Goal: Complete application form: Complete application form

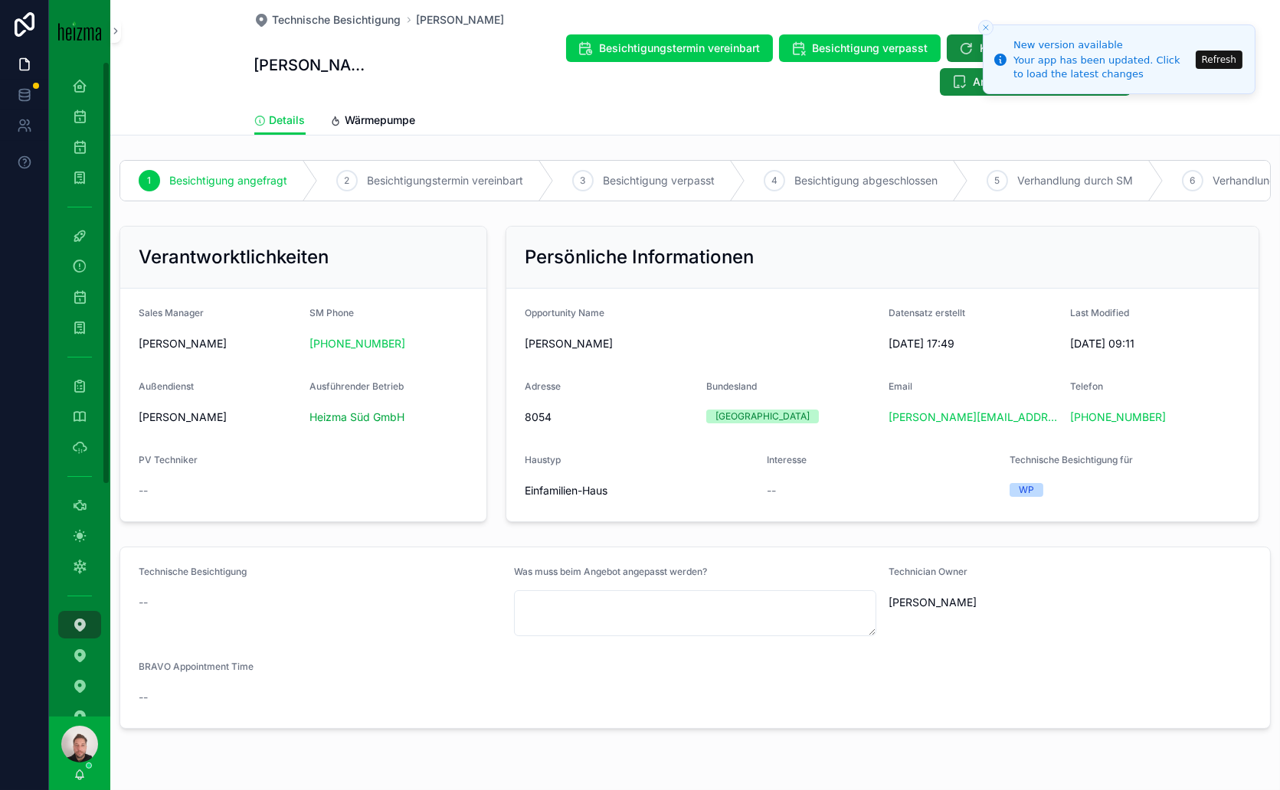
click at [1228, 51] on button "Refresh" at bounding box center [1218, 60] width 47 height 18
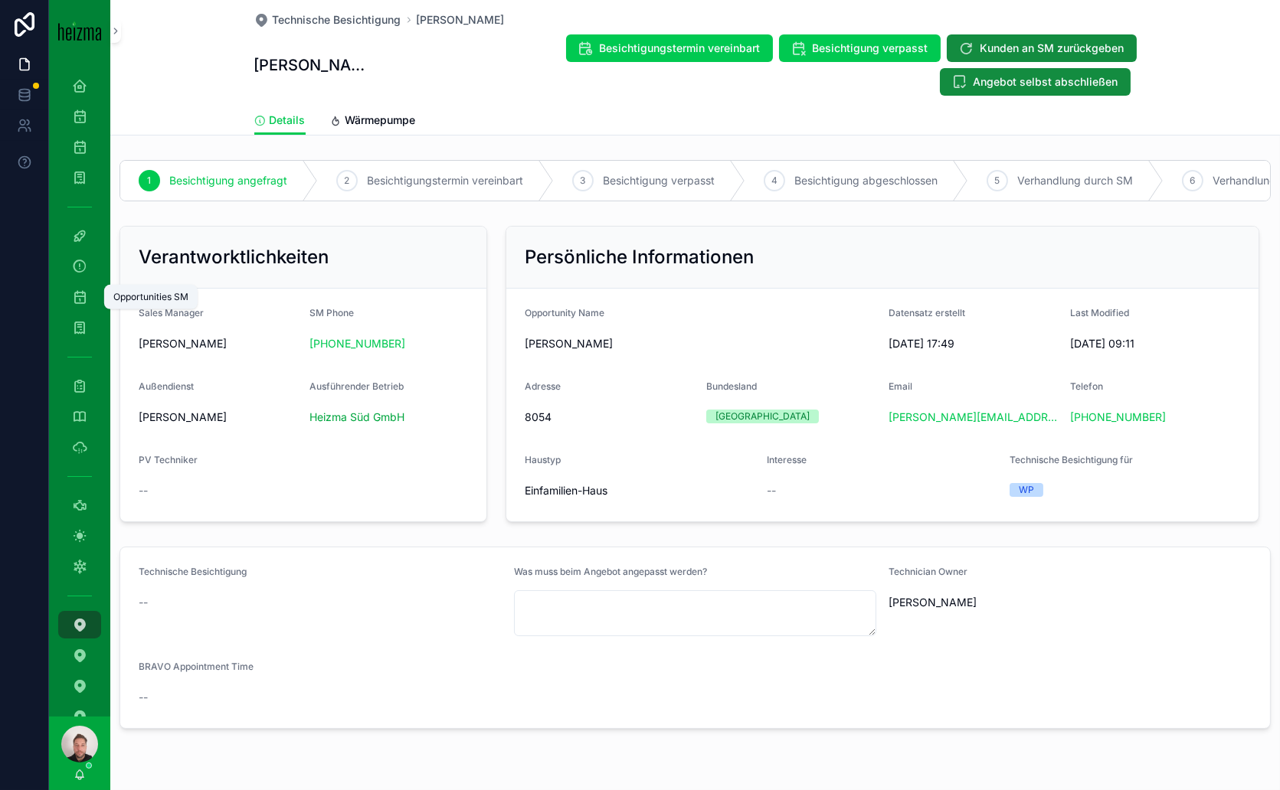
click at [88, 296] on div "Opportunities SM" at bounding box center [79, 297] width 25 height 25
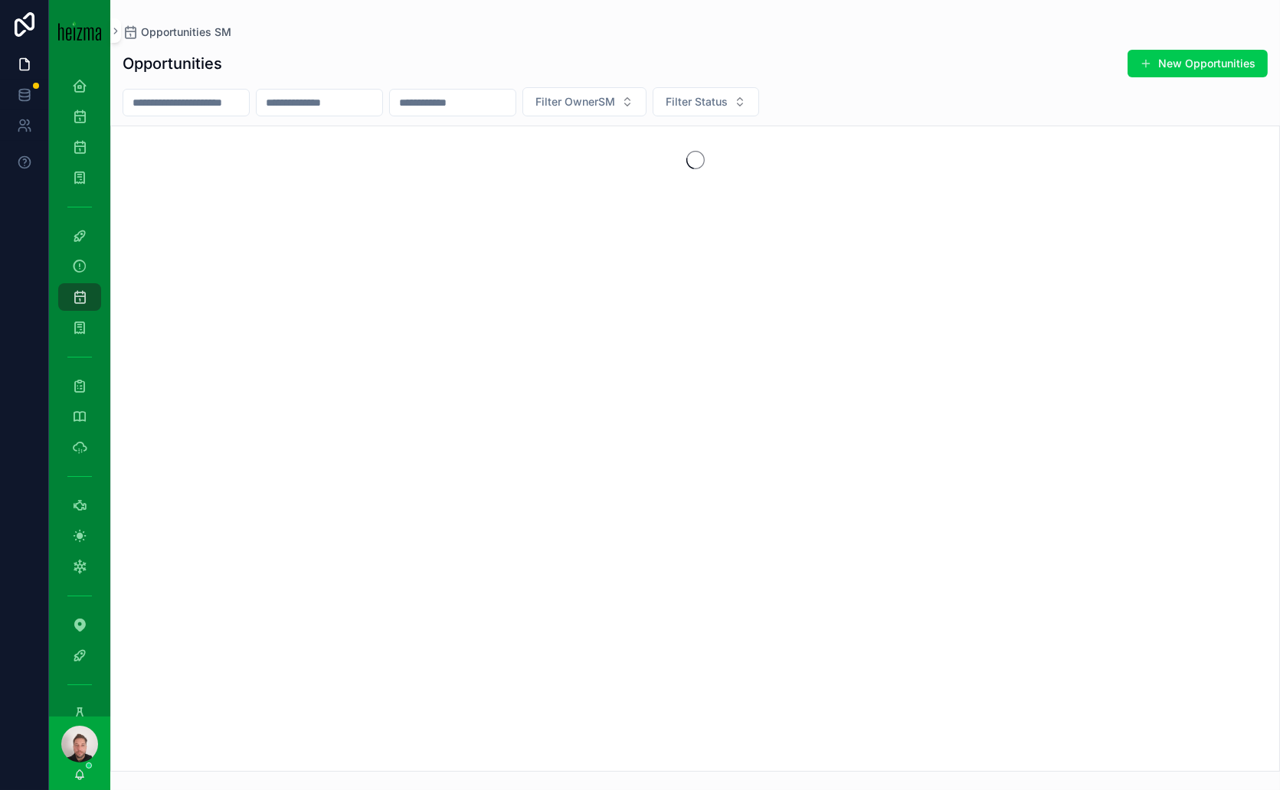
click at [223, 93] on input "scrollable content" at bounding box center [186, 102] width 126 height 21
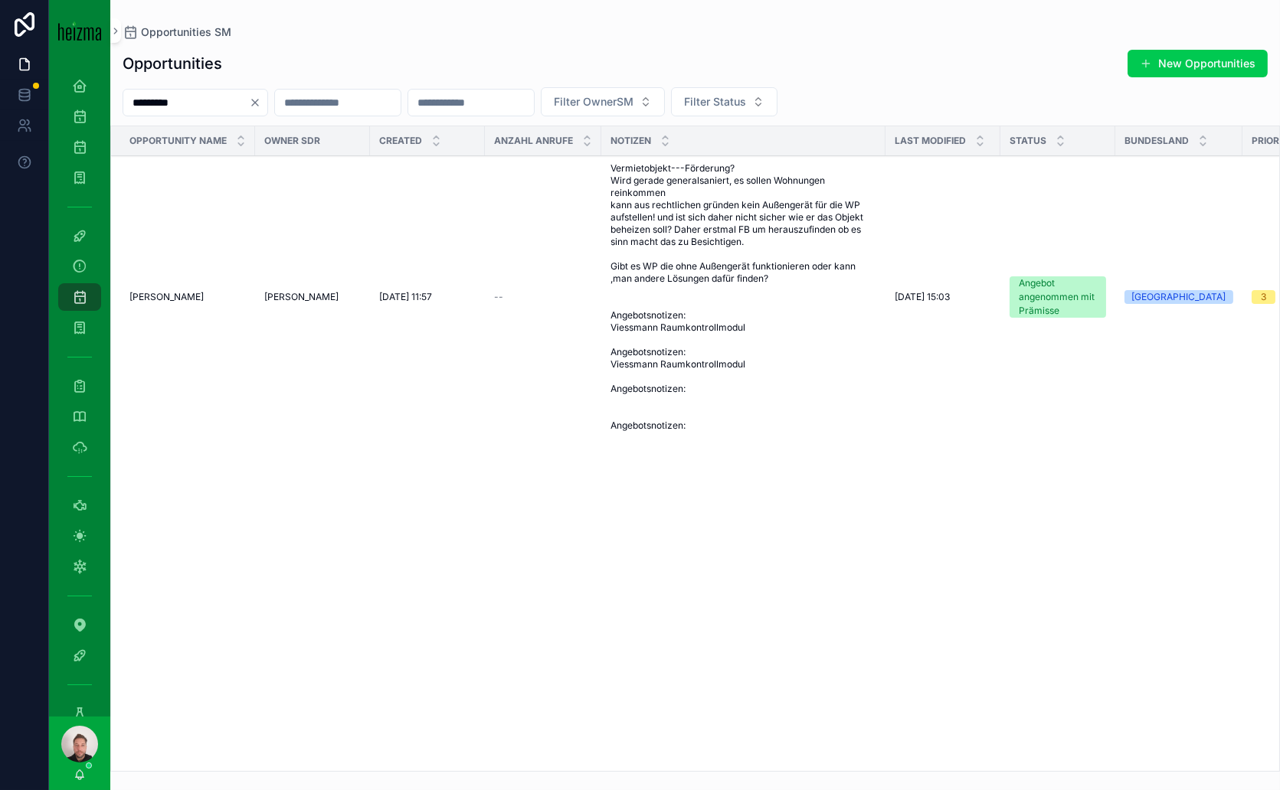
type input "*********"
click at [153, 298] on span "Tobias Lauritsch" at bounding box center [166, 297] width 74 height 12
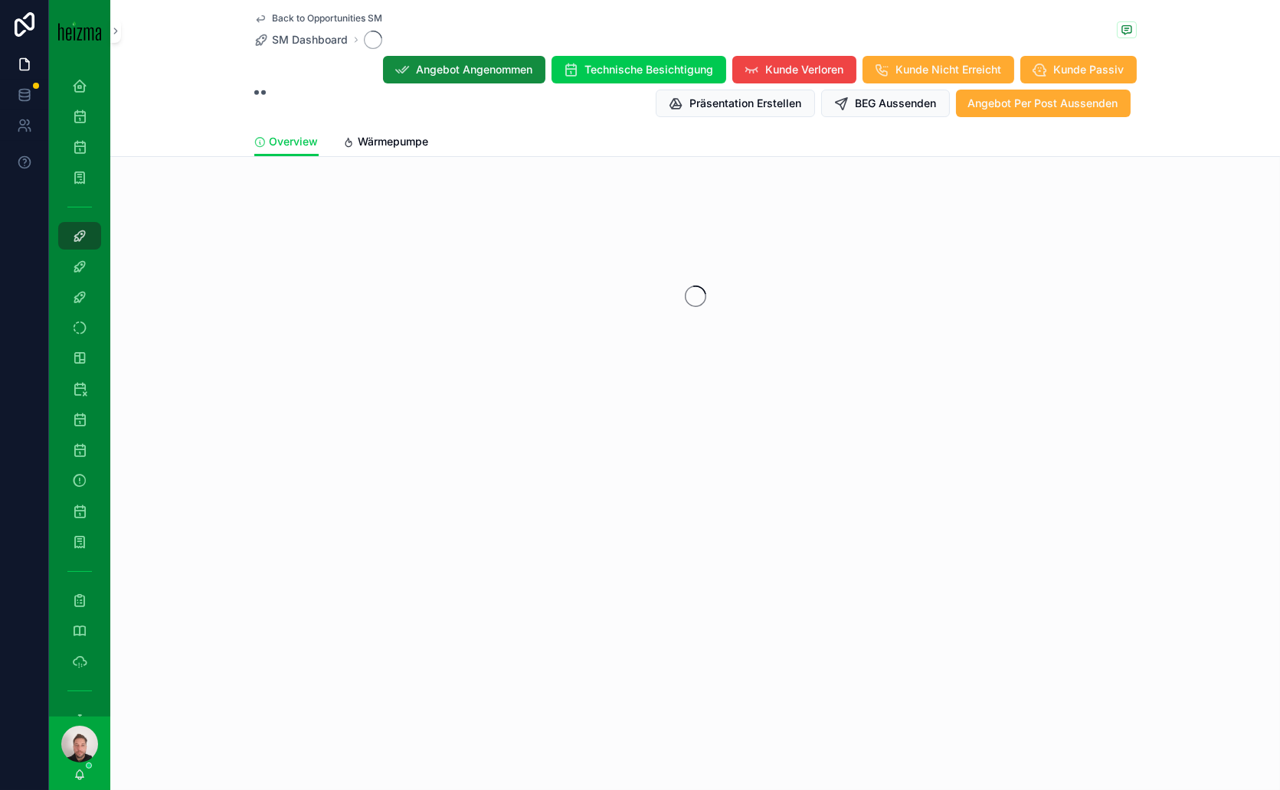
click at [394, 138] on span "Wärmepumpe" at bounding box center [393, 141] width 70 height 15
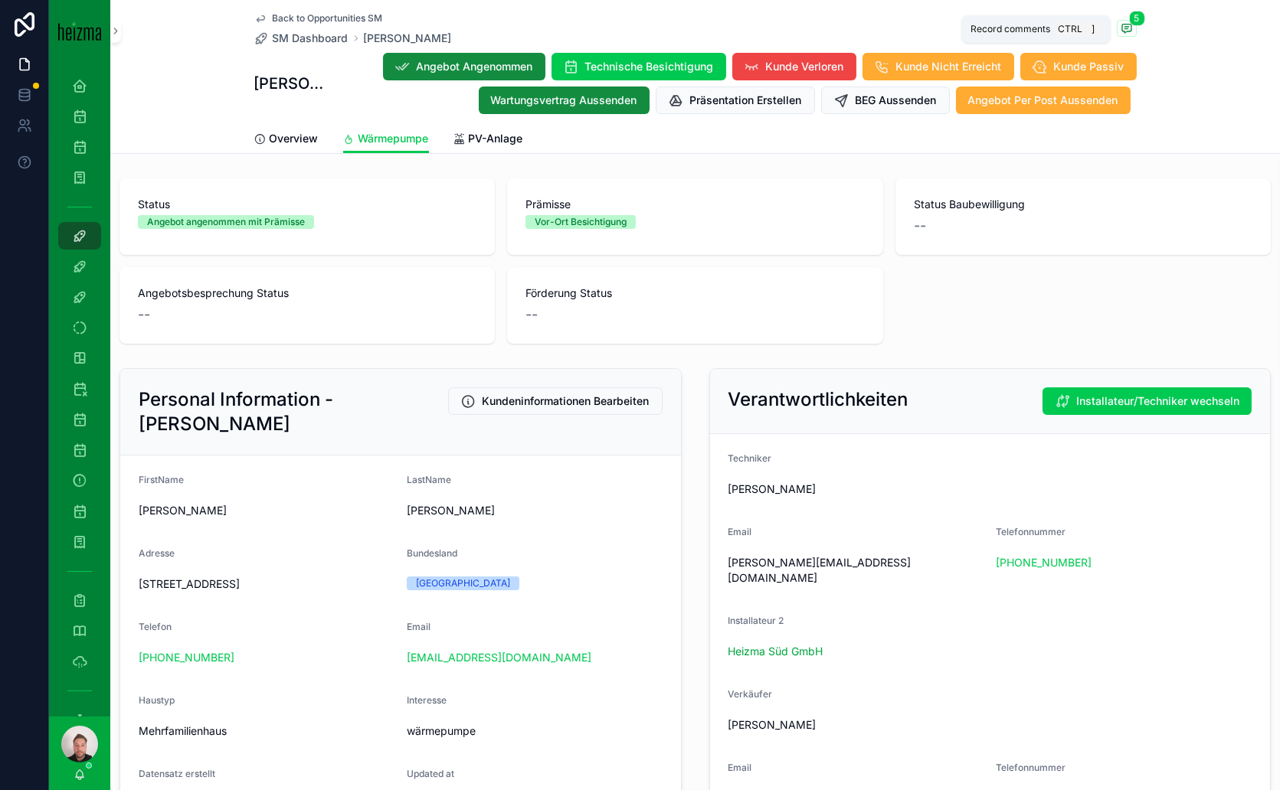
click at [1120, 28] on icon "scrollable content" at bounding box center [1126, 28] width 12 height 12
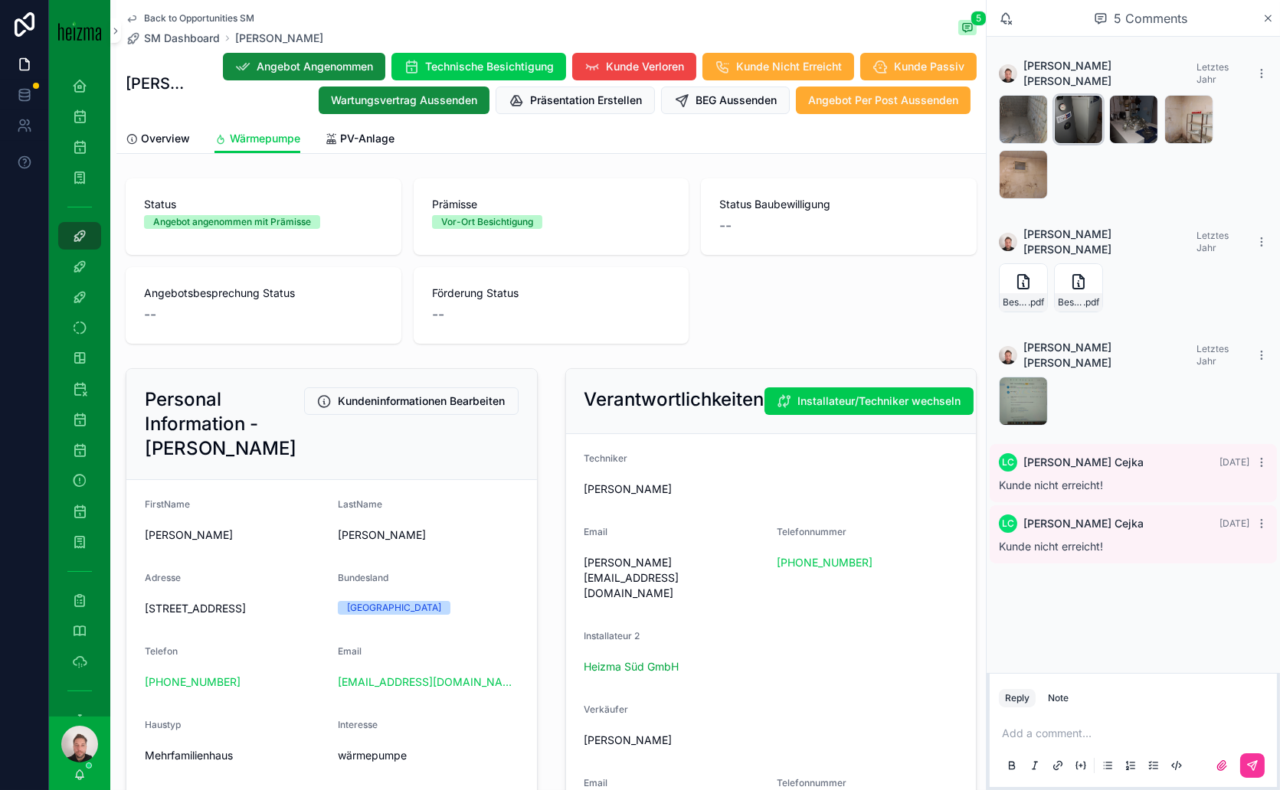
click at [0, 0] on icon "scrollable content" at bounding box center [0, 0] width 0 height 0
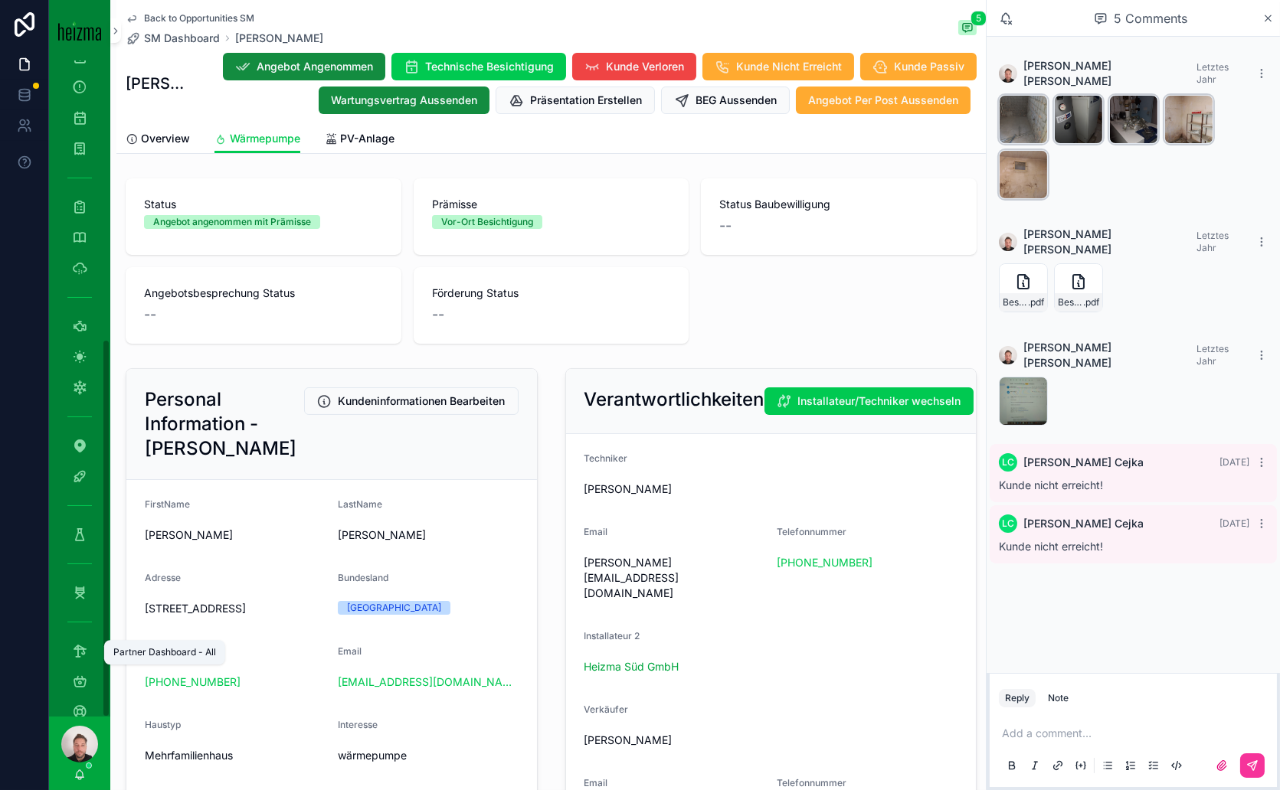
scroll to position [482, 0]
click at [74, 381] on icon "scrollable content" at bounding box center [79, 387] width 15 height 15
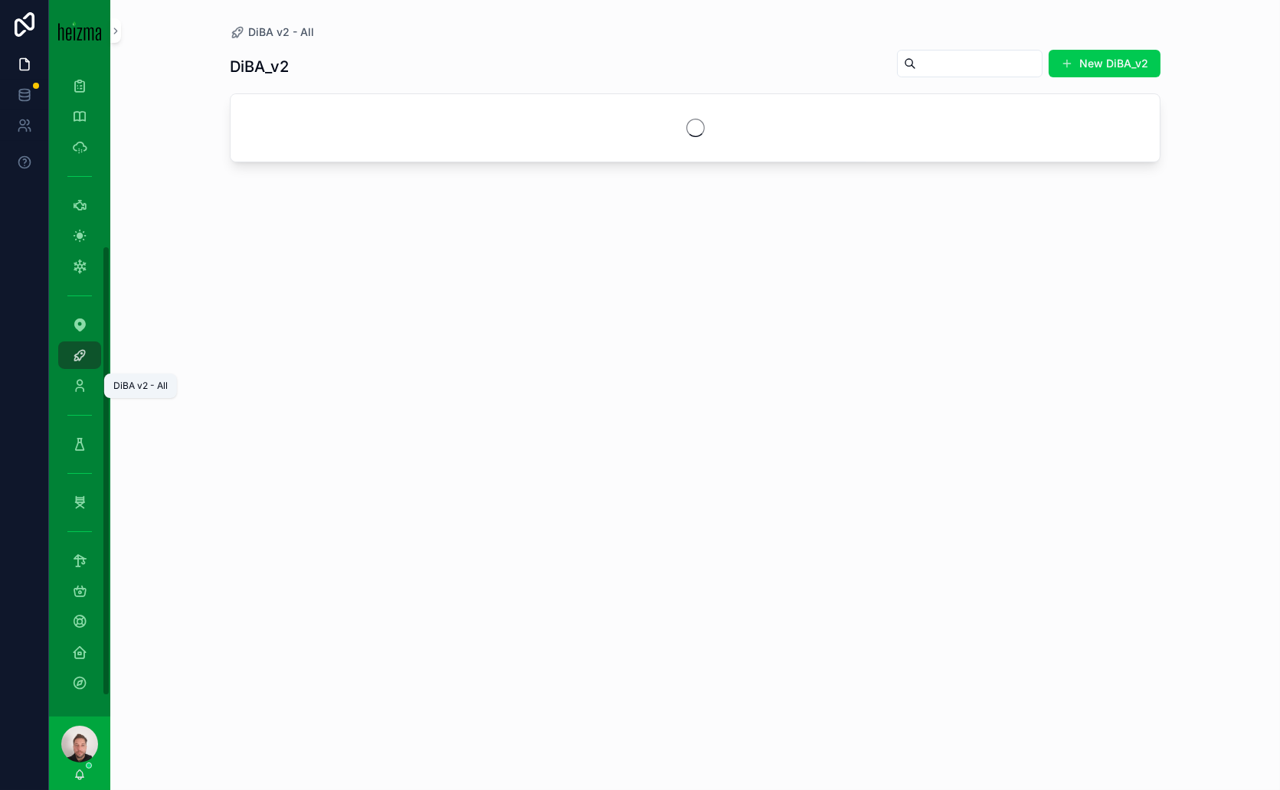
scroll to position [269, 0]
click at [982, 65] on input "scrollable content" at bounding box center [979, 63] width 126 height 21
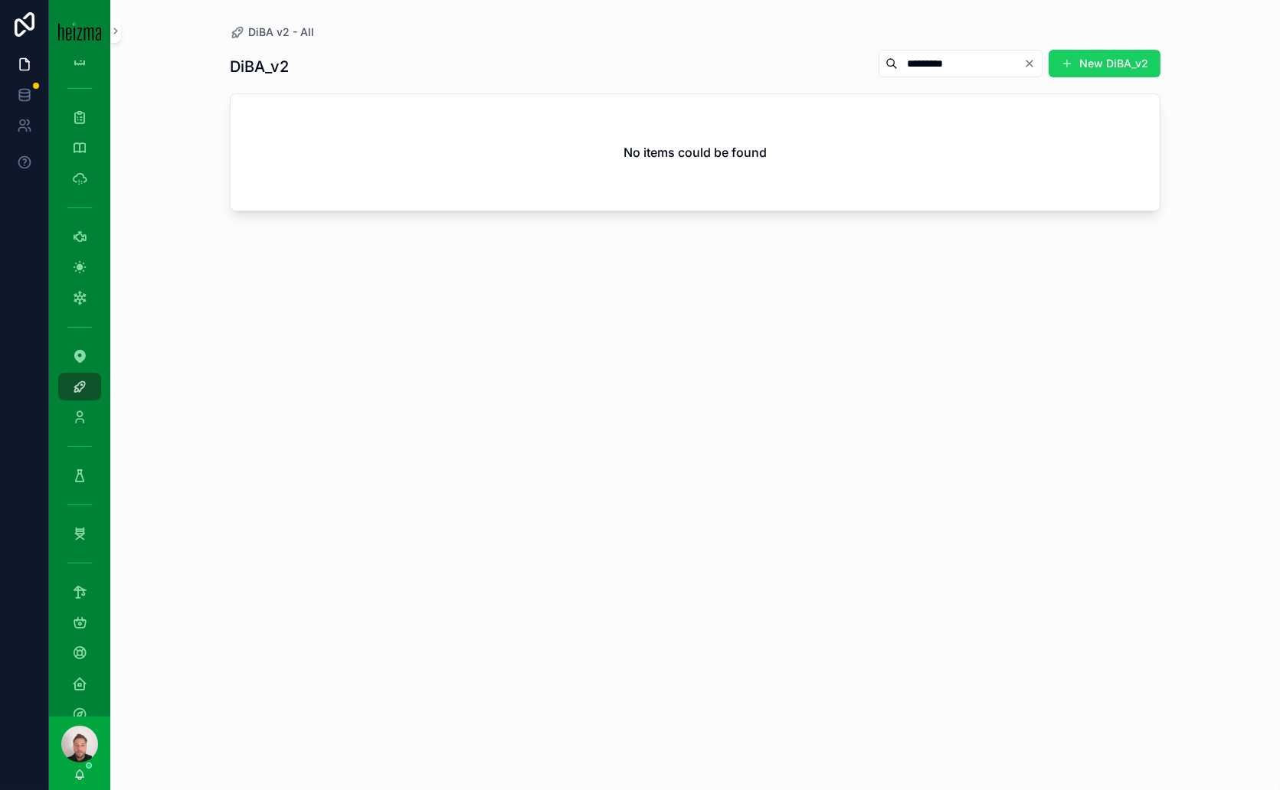
type input "*********"
click at [1116, 67] on button "New DiBA_v2" at bounding box center [1104, 64] width 112 height 28
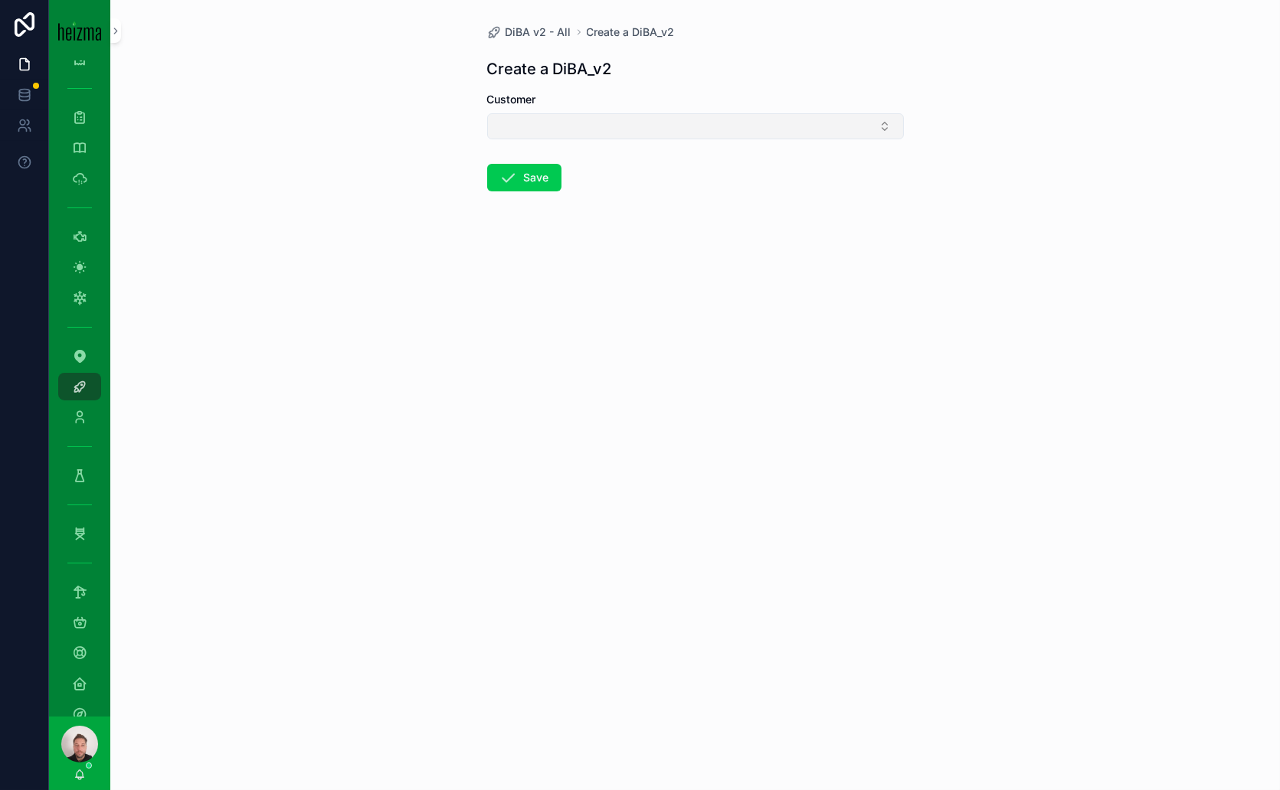
click at [533, 126] on button "Select Button" at bounding box center [695, 126] width 417 height 26
type input "*********"
click at [667, 189] on span "Tobias Lauritsch" at bounding box center [639, 185] width 88 height 15
click at [552, 175] on button "Save" at bounding box center [524, 181] width 74 height 28
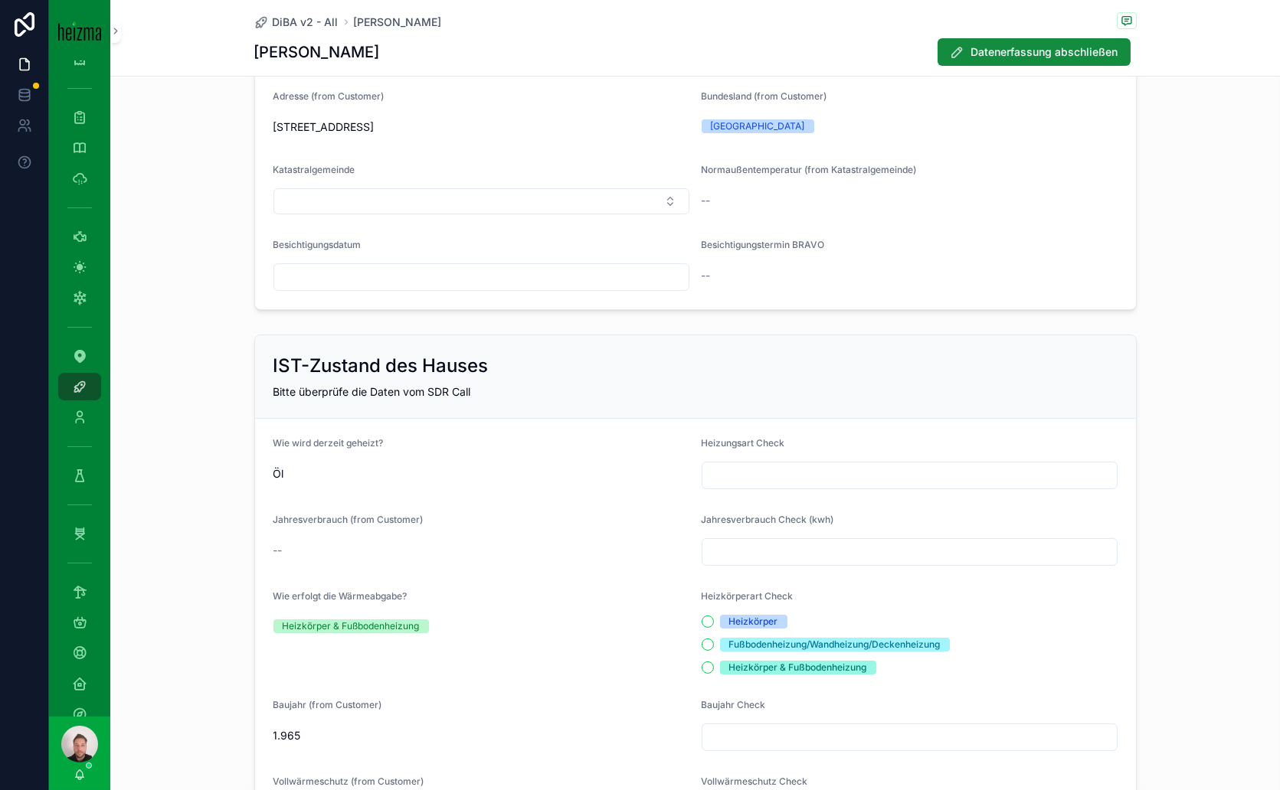
scroll to position [255, 0]
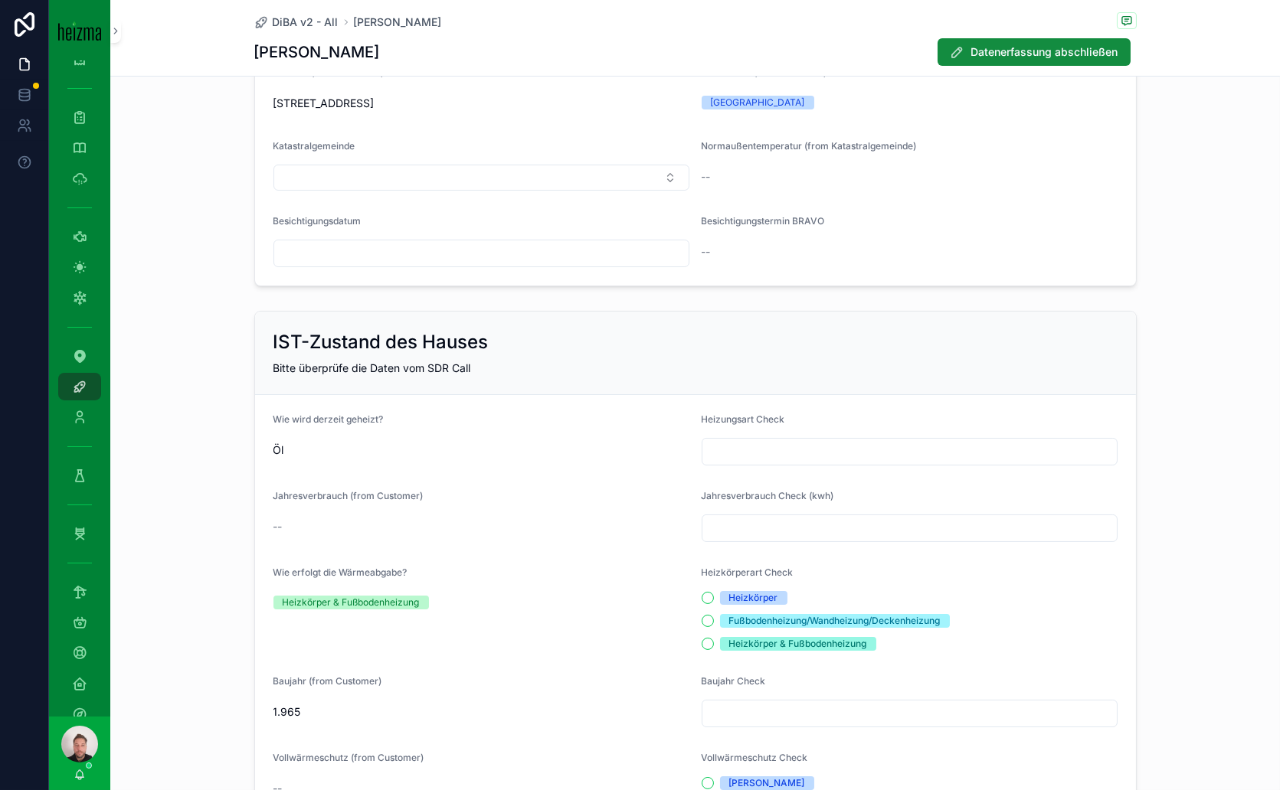
click at [776, 442] on input "scrollable content" at bounding box center [909, 451] width 414 height 21
type input "**"
click at [748, 529] on input "scrollable content" at bounding box center [909, 528] width 414 height 21
type input "******"
click at [701, 620] on button "Fußbodenheizung/Wandheizung/Deckenheizung" at bounding box center [707, 621] width 12 height 12
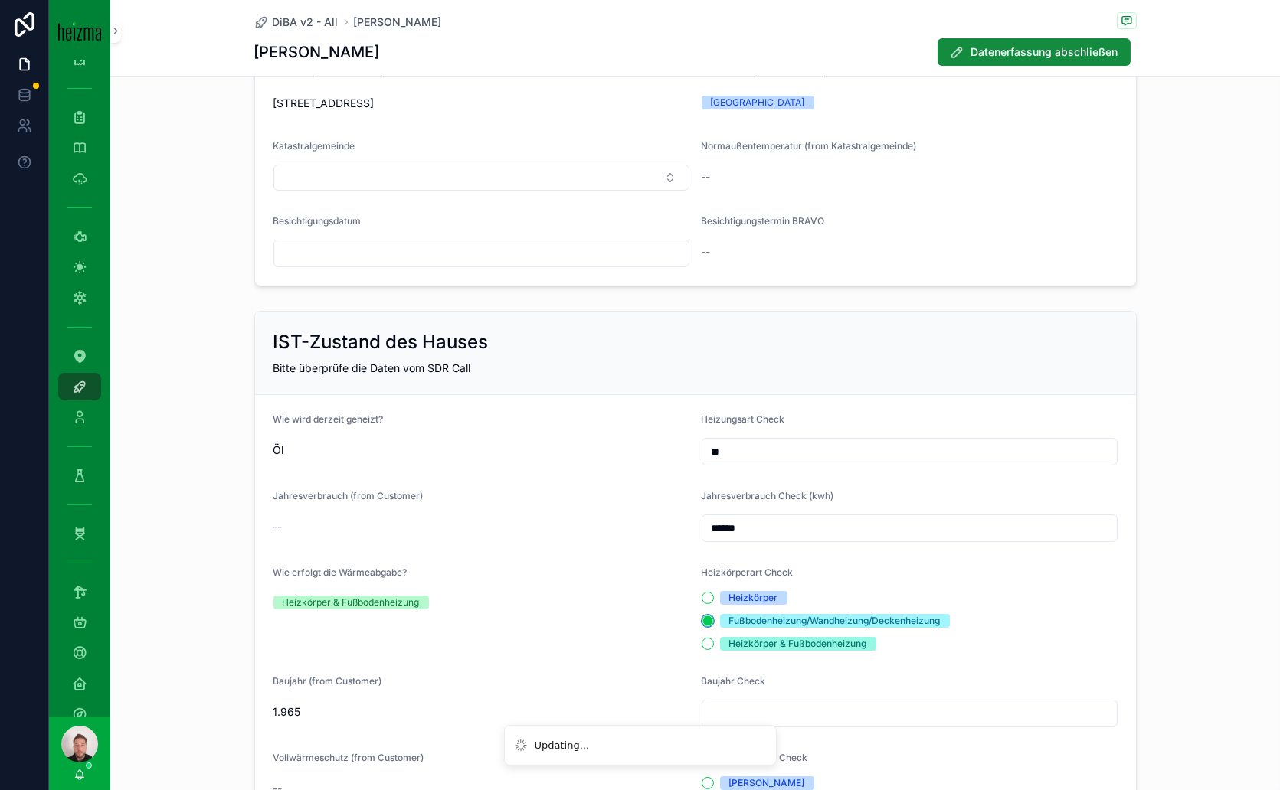
scroll to position [510, 0]
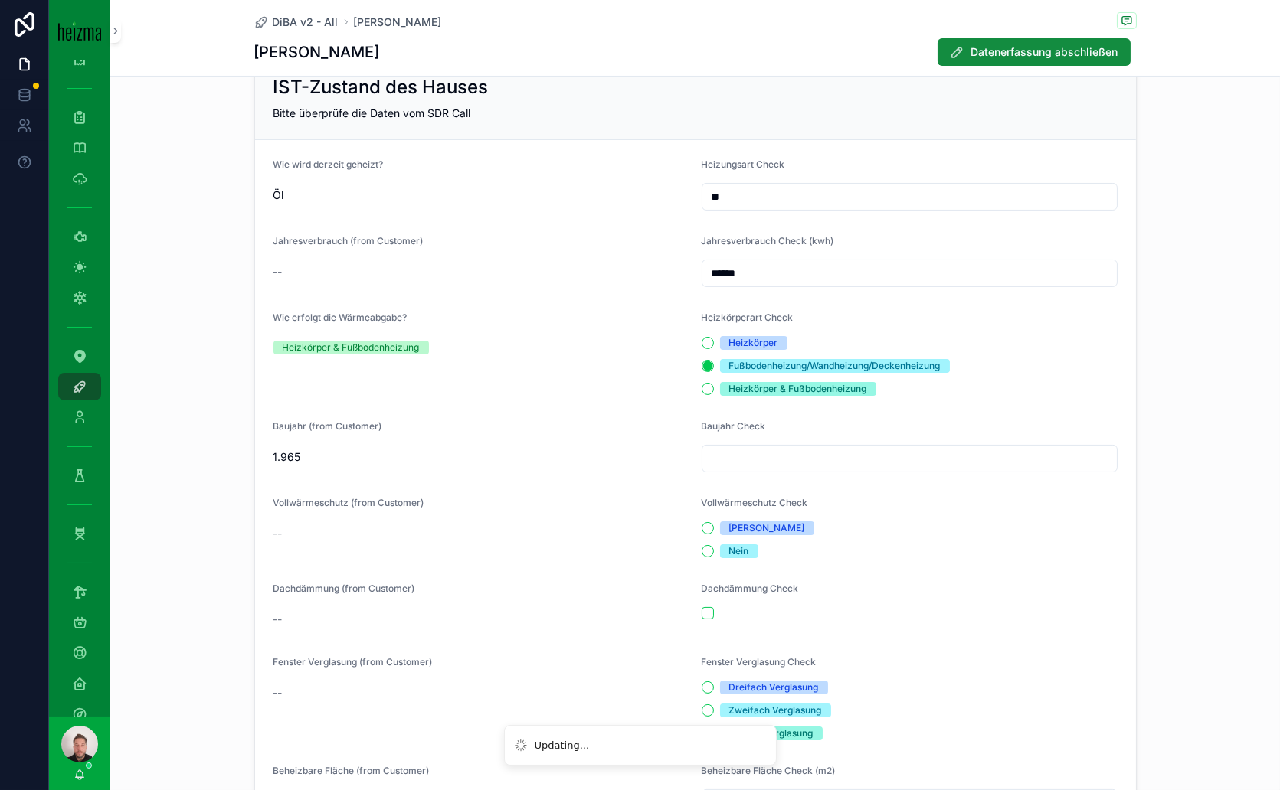
click at [770, 457] on input "scrollable content" at bounding box center [909, 458] width 414 height 21
type input "****"
click at [706, 526] on div "Ja" at bounding box center [909, 528] width 416 height 14
click at [702, 528] on button "Ja" at bounding box center [707, 528] width 12 height 12
click at [701, 613] on button "scrollable content" at bounding box center [707, 613] width 12 height 12
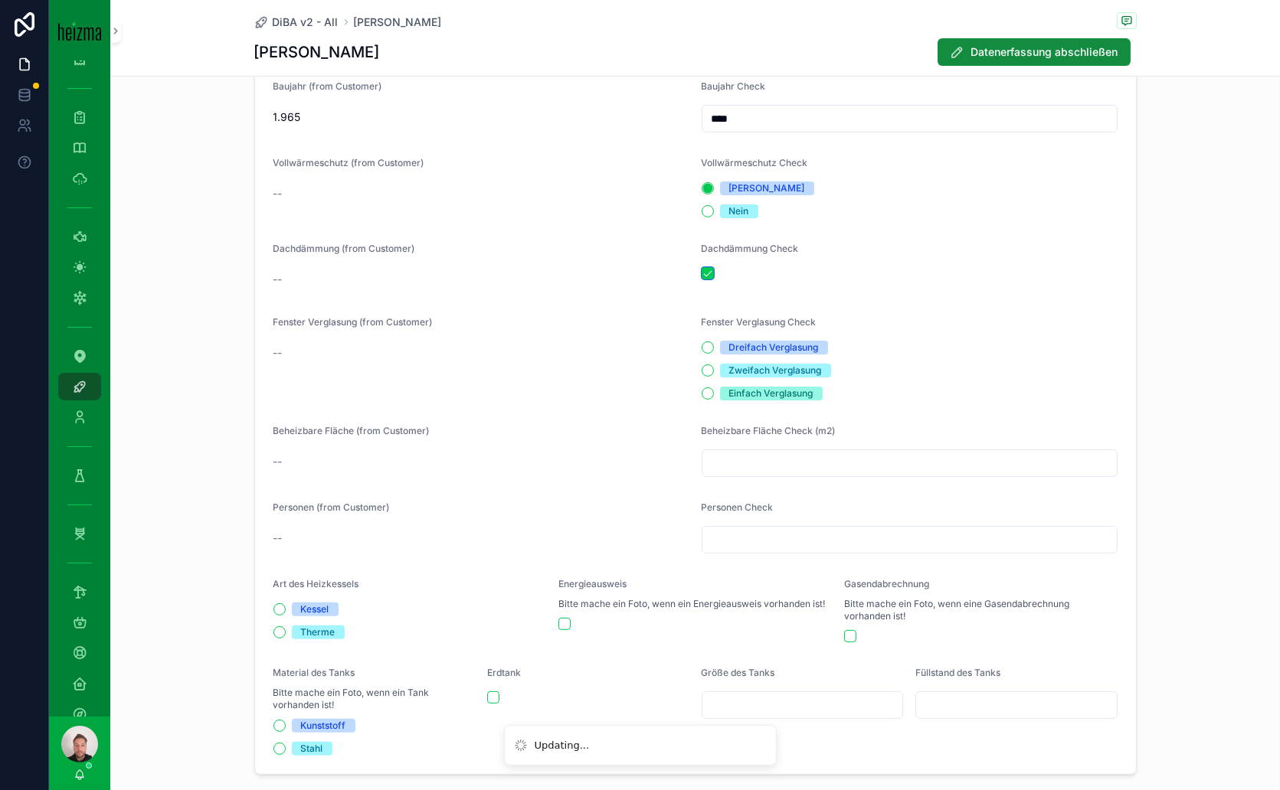
scroll to position [851, 0]
click at [705, 347] on button "Dreifach Verglasung" at bounding box center [707, 347] width 12 height 12
click at [746, 466] on input "scrollable content" at bounding box center [909, 462] width 414 height 21
click at [273, 604] on button "Kessel" at bounding box center [279, 609] width 12 height 12
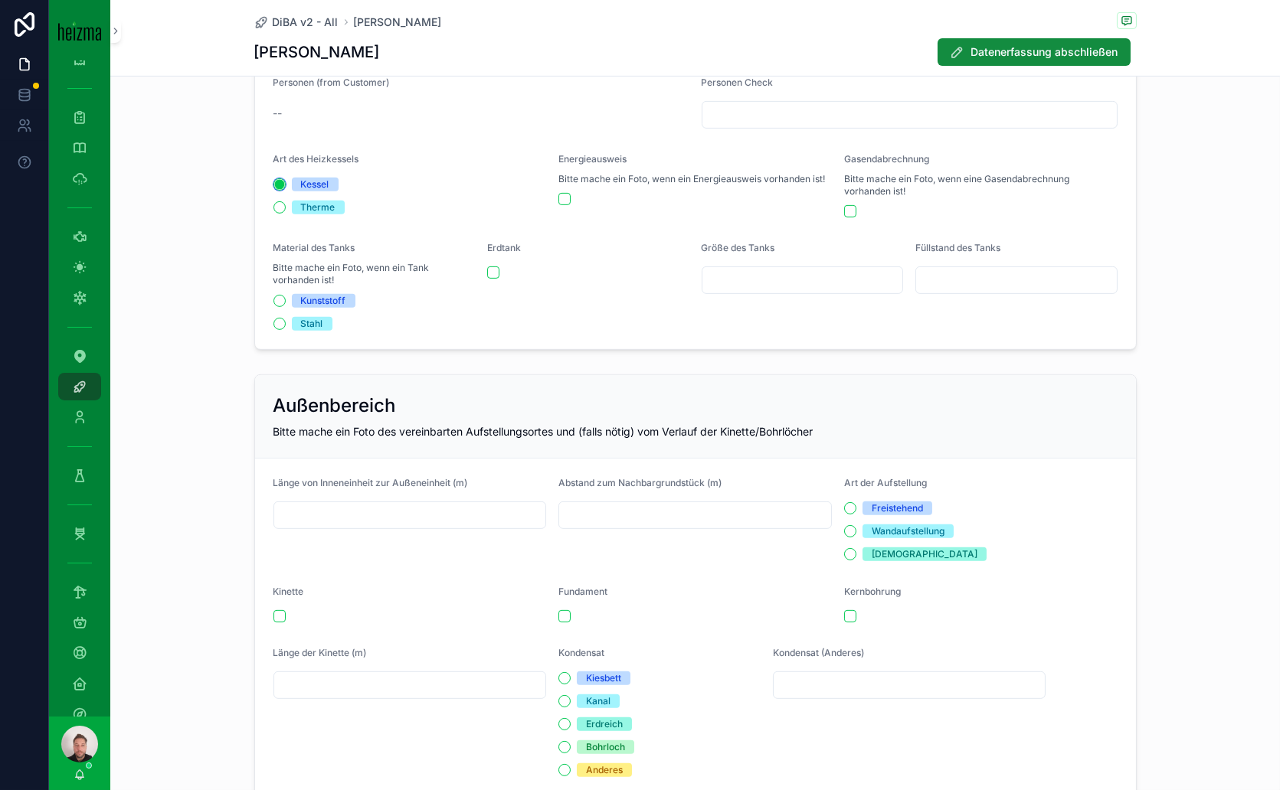
scroll to position [1276, 0]
click at [429, 504] on input "scrollable content" at bounding box center [410, 514] width 272 height 21
type input "*"
click at [708, 511] on input "scrollable content" at bounding box center [695, 514] width 272 height 21
type input "*"
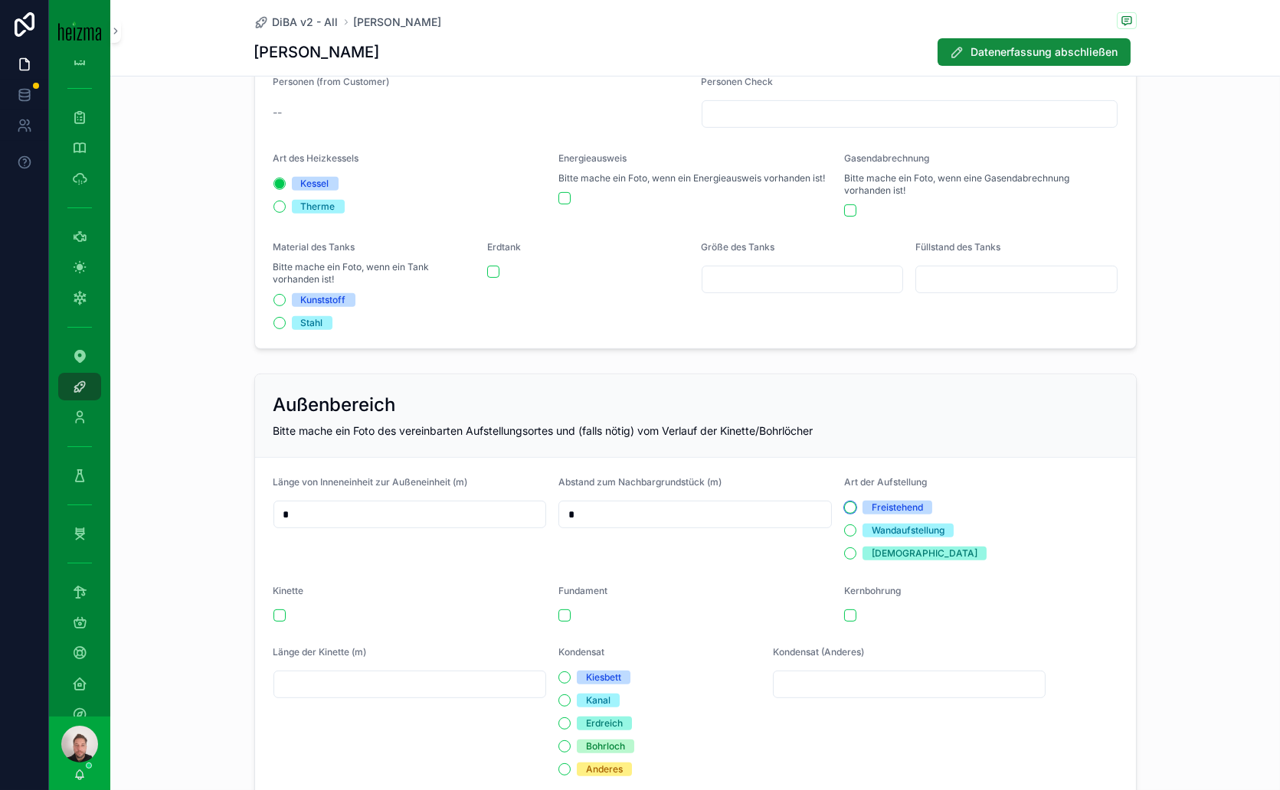
click at [844, 508] on button "Freistehend" at bounding box center [850, 508] width 12 height 12
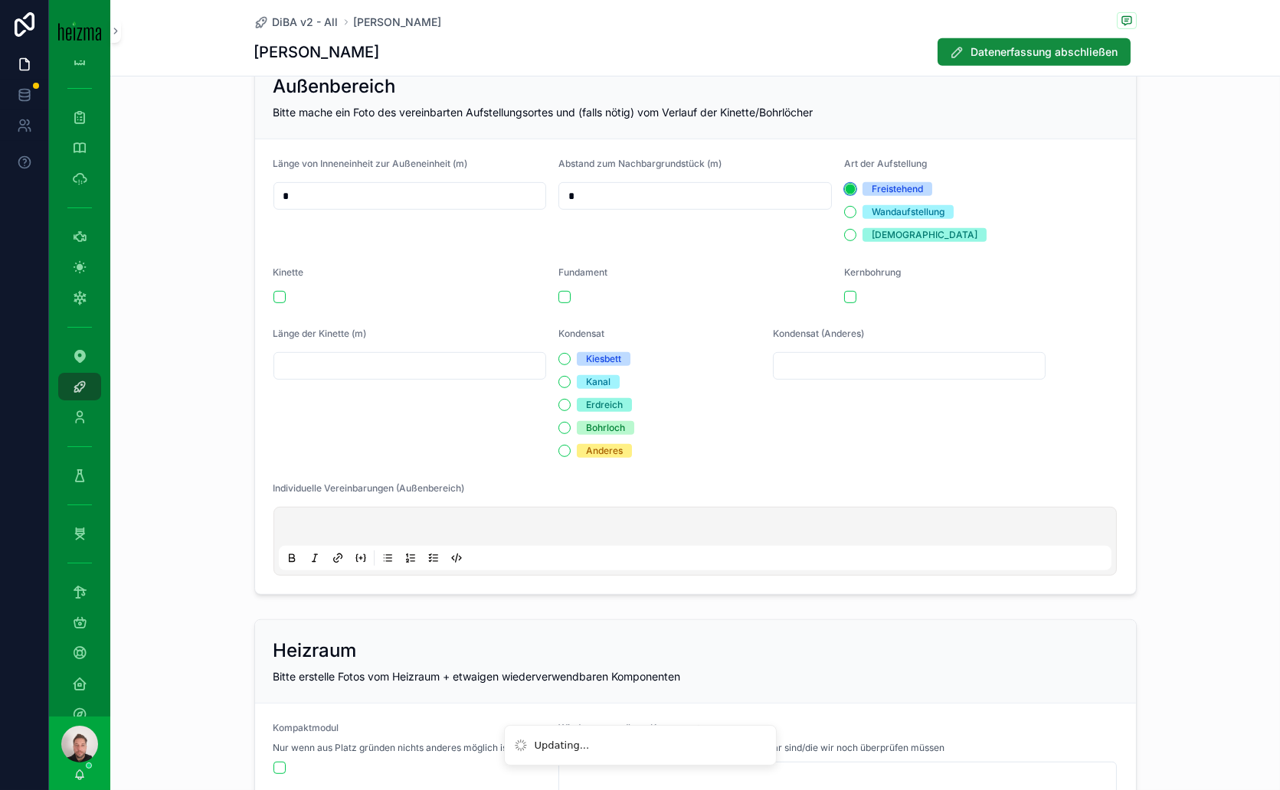
scroll to position [1617, 0]
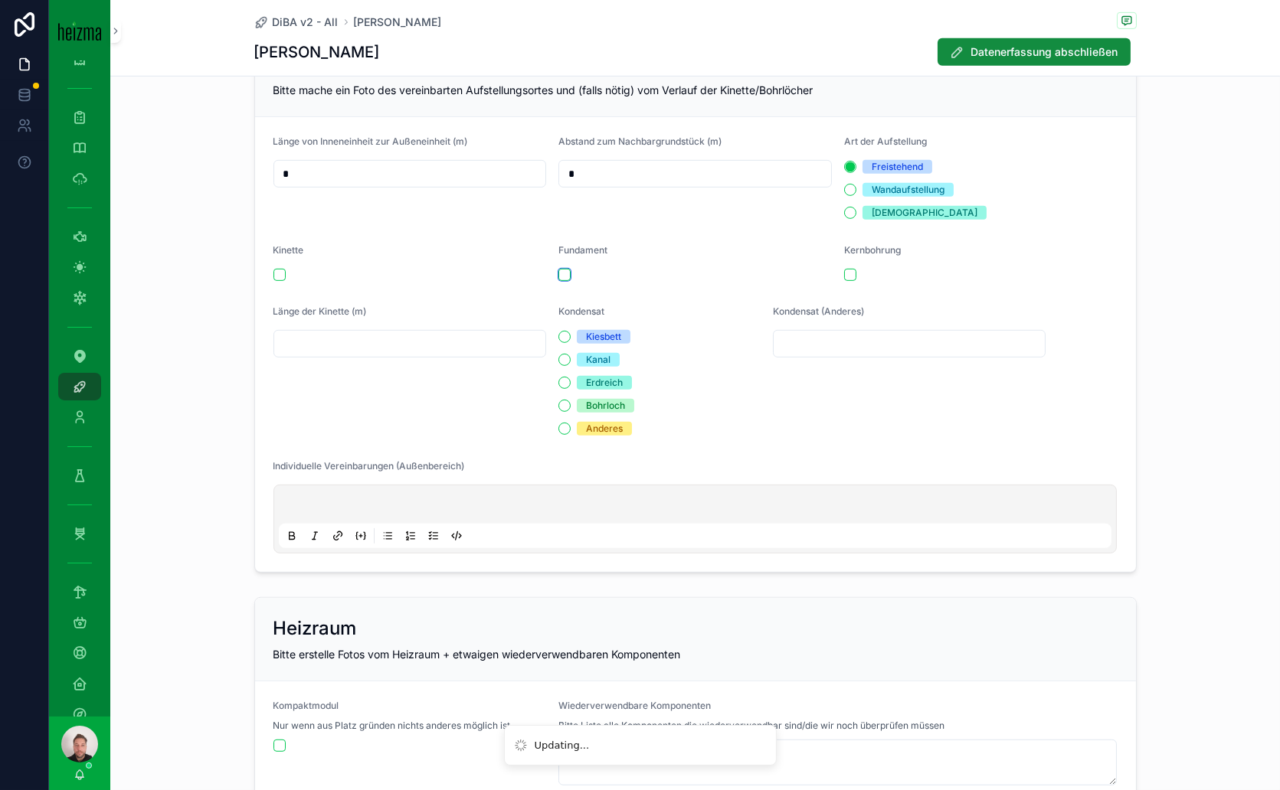
click at [558, 270] on button "scrollable content" at bounding box center [564, 275] width 12 height 12
click at [844, 270] on button "scrollable content" at bounding box center [850, 275] width 12 height 12
click at [376, 494] on div "scrollable content" at bounding box center [695, 519] width 833 height 58
click at [341, 499] on p "scrollable content" at bounding box center [698, 506] width 833 height 15
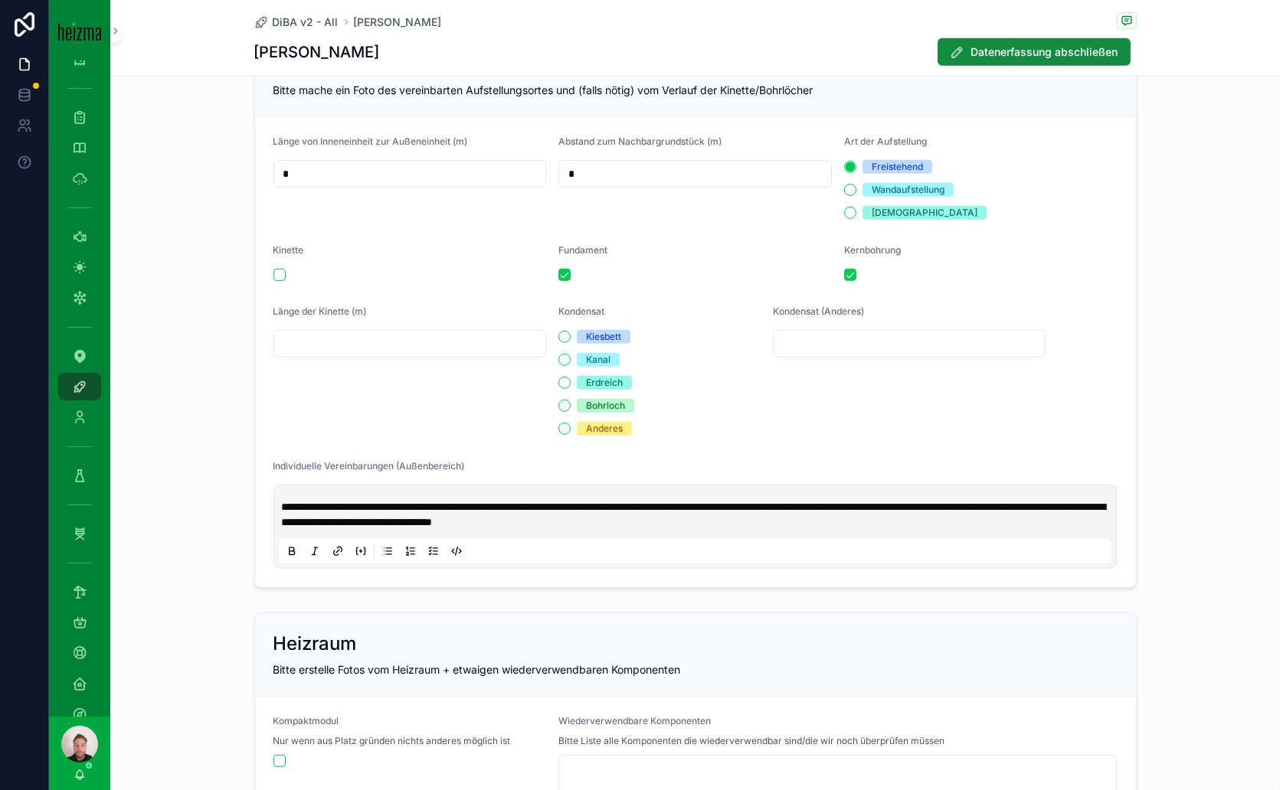
click at [715, 522] on span "**********" at bounding box center [694, 515] width 824 height 26
click at [716, 518] on span "**********" at bounding box center [694, 515] width 824 height 26
click at [797, 517] on p "**********" at bounding box center [698, 514] width 833 height 31
click at [284, 519] on span "**********" at bounding box center [694, 515] width 824 height 26
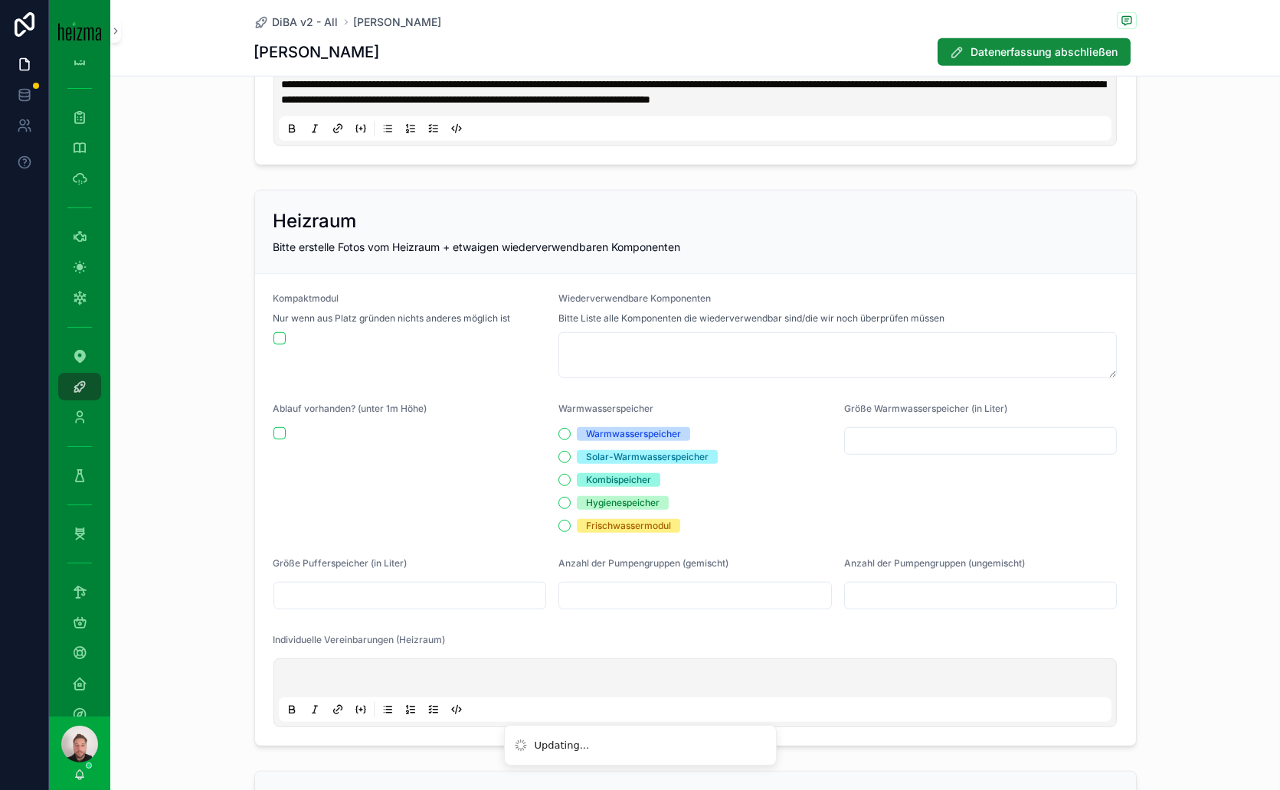
scroll to position [2042, 0]
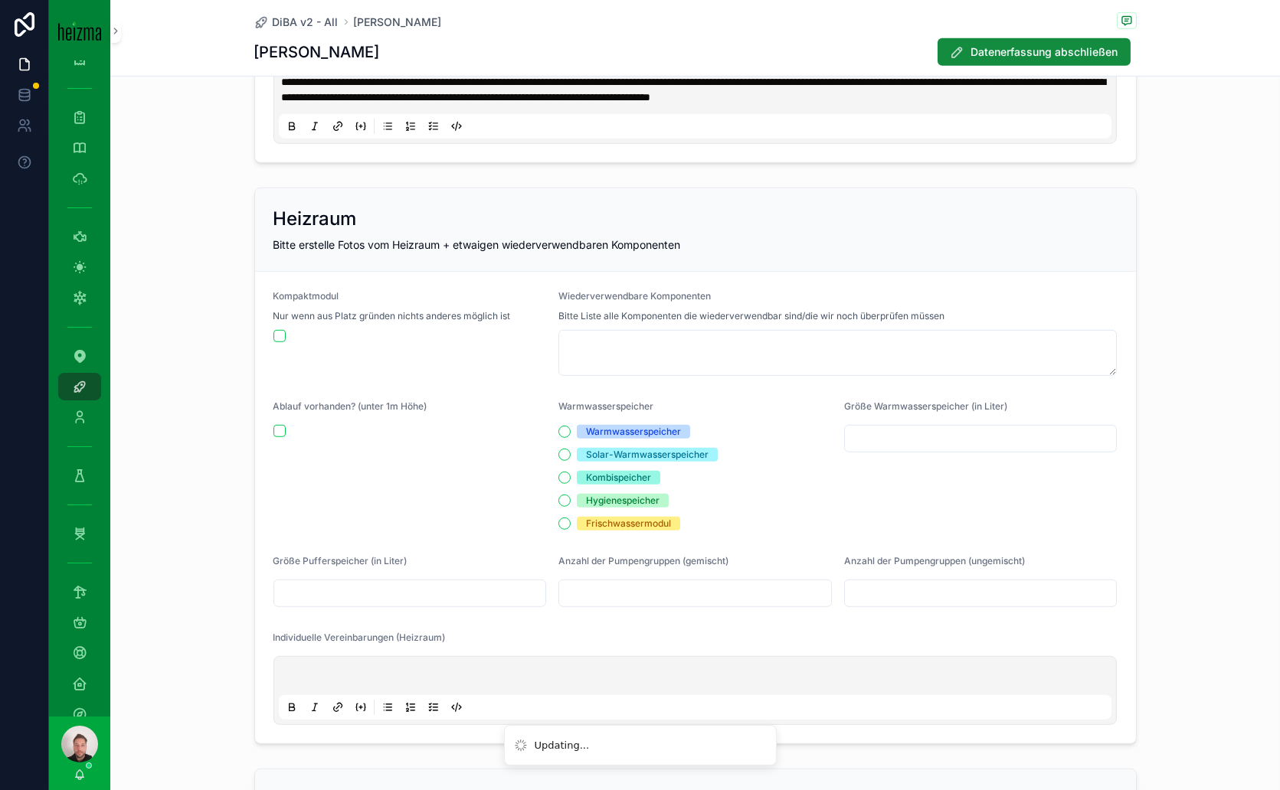
click at [895, 441] on input "scrollable content" at bounding box center [981, 438] width 272 height 21
type input "*"
click at [427, 583] on input "scrollable content" at bounding box center [410, 593] width 272 height 21
type input "***"
click at [677, 583] on input "scrollable content" at bounding box center [695, 593] width 272 height 21
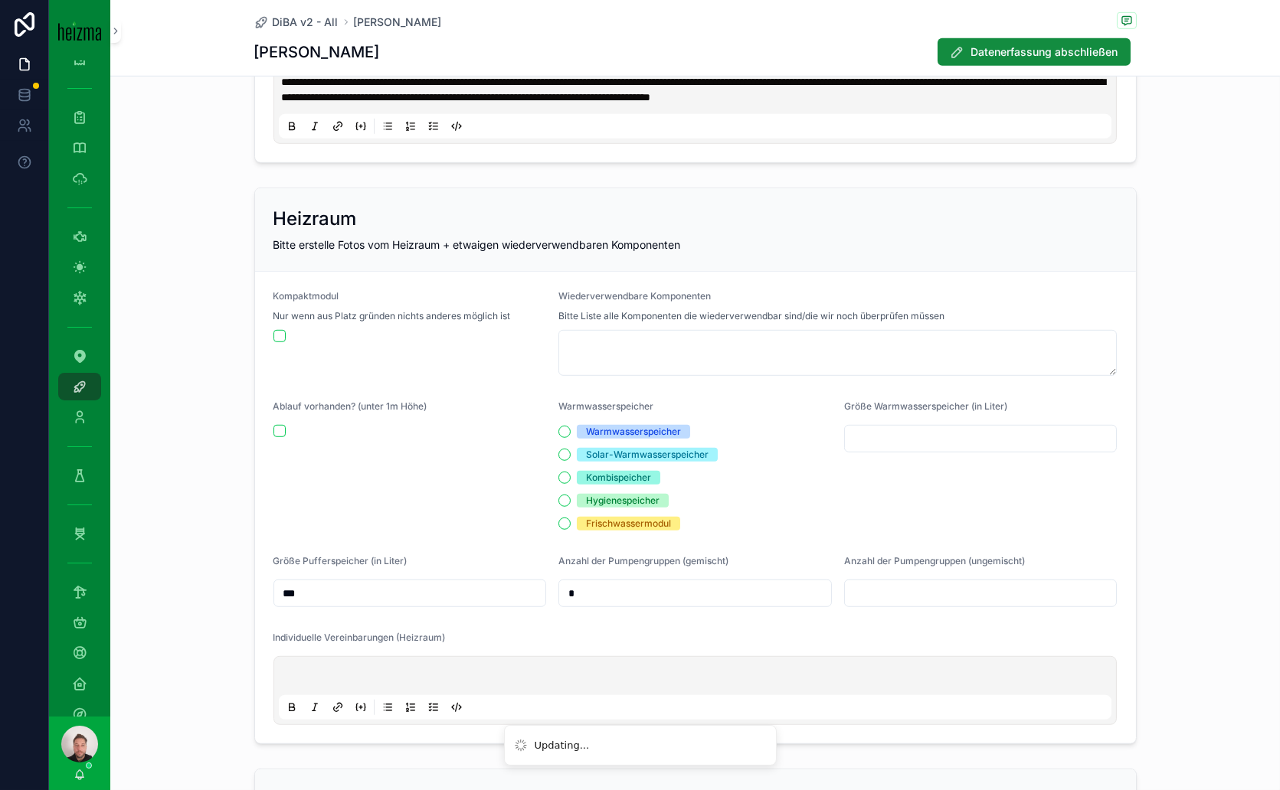
type input "*"
click at [503, 671] on p "scrollable content" at bounding box center [698, 678] width 833 height 15
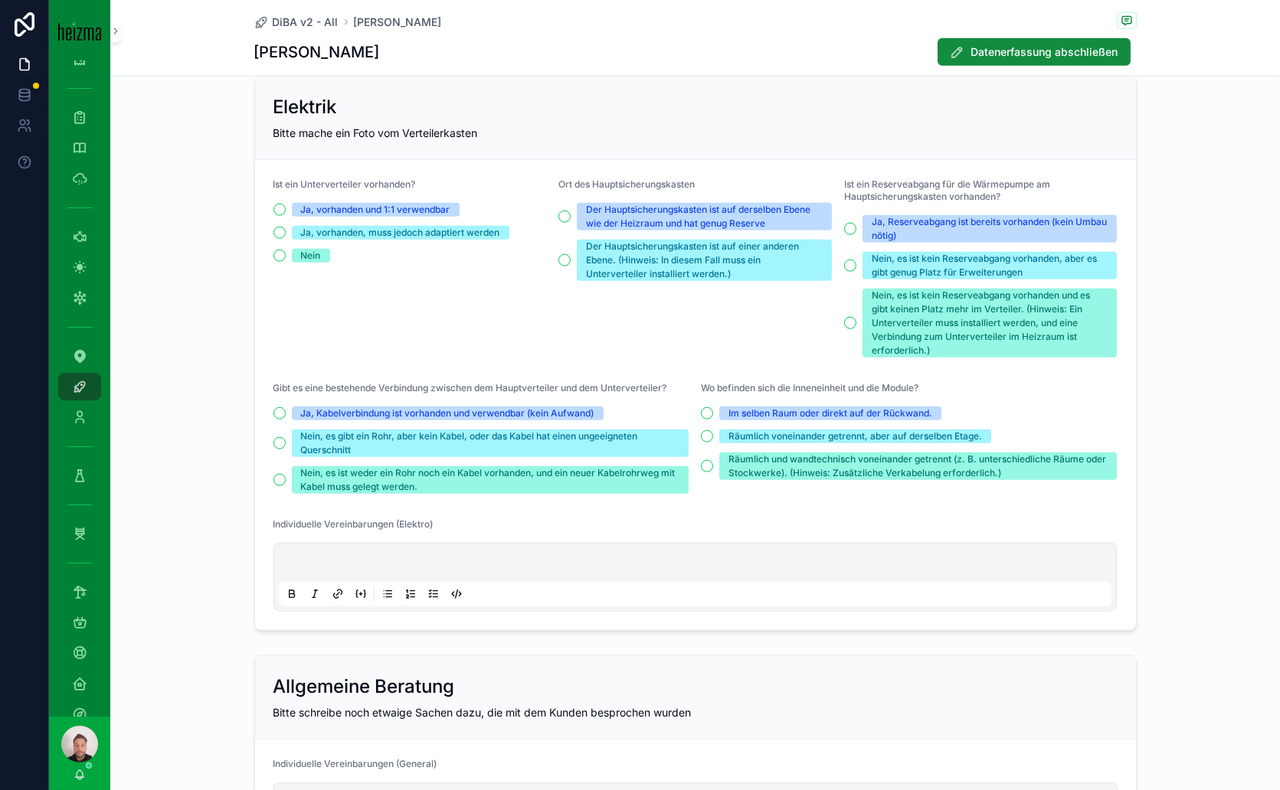
scroll to position [3233, 0]
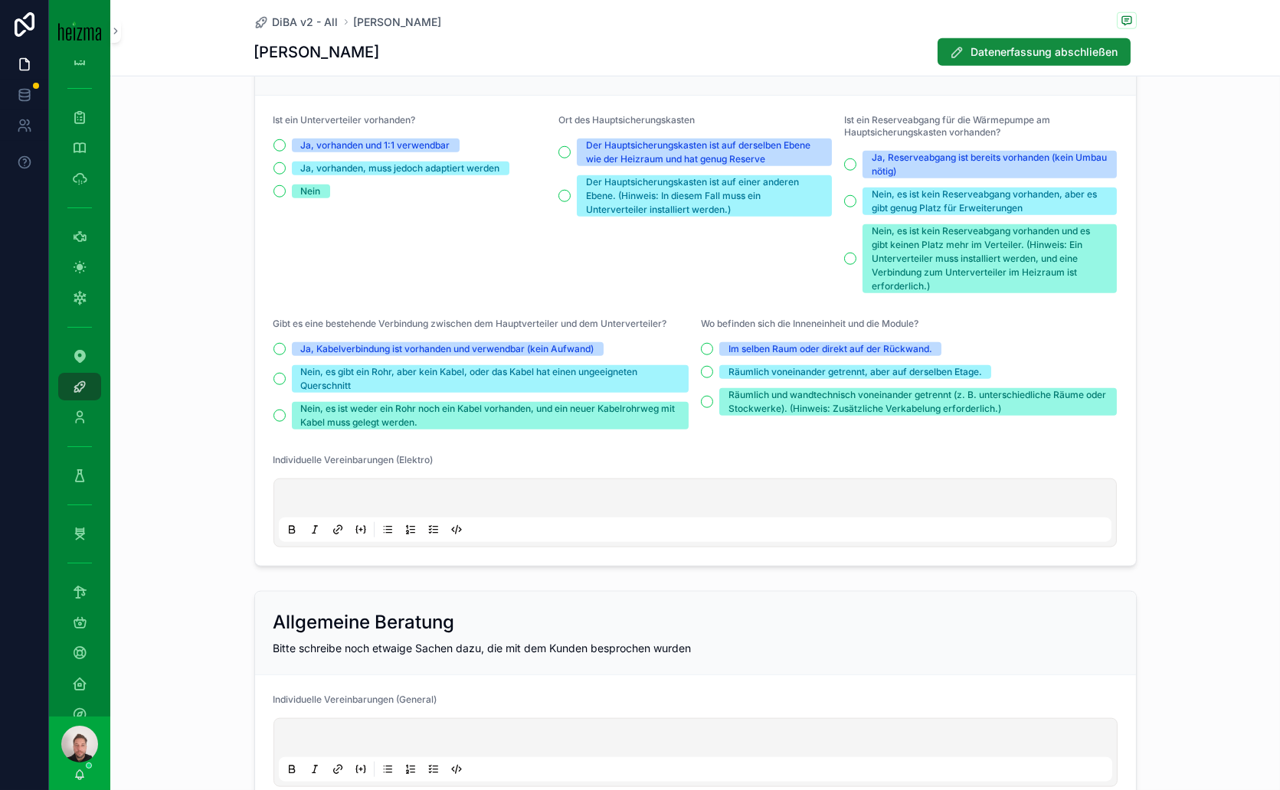
type input "***"
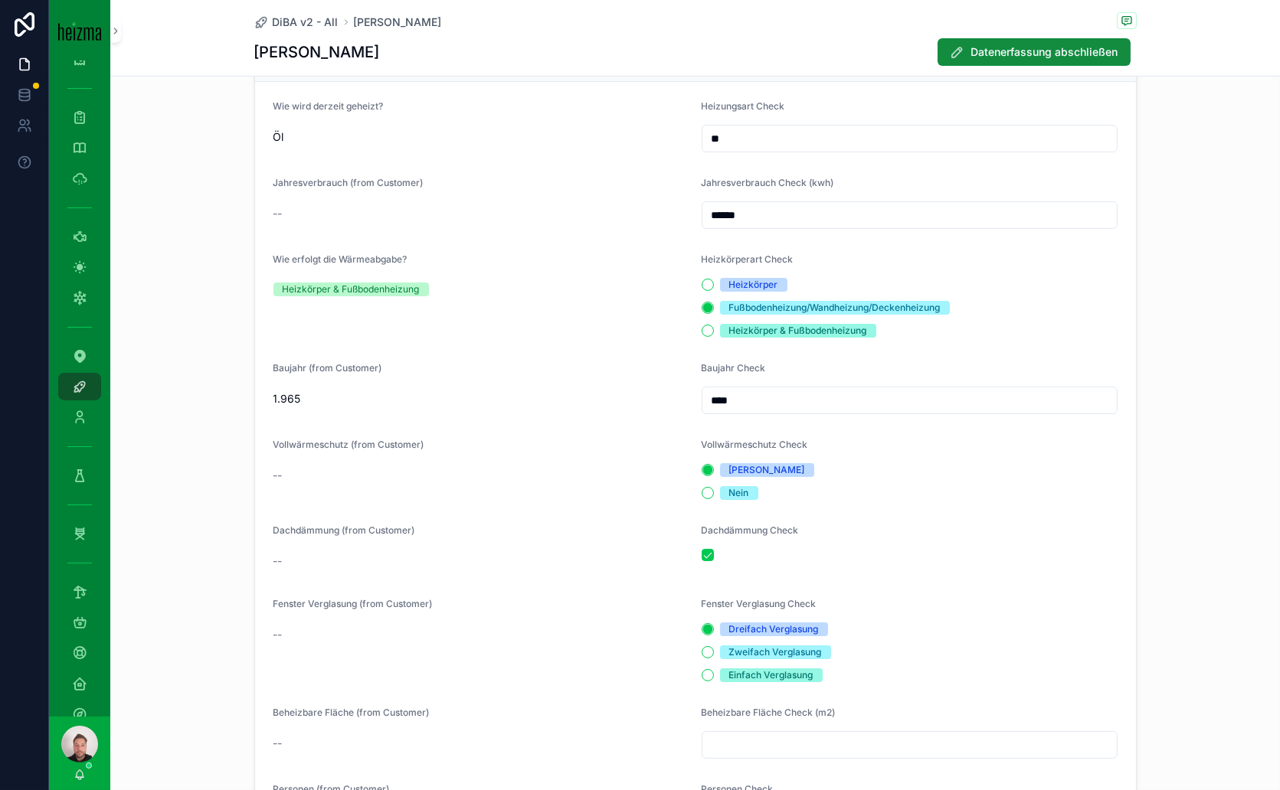
scroll to position [0, 0]
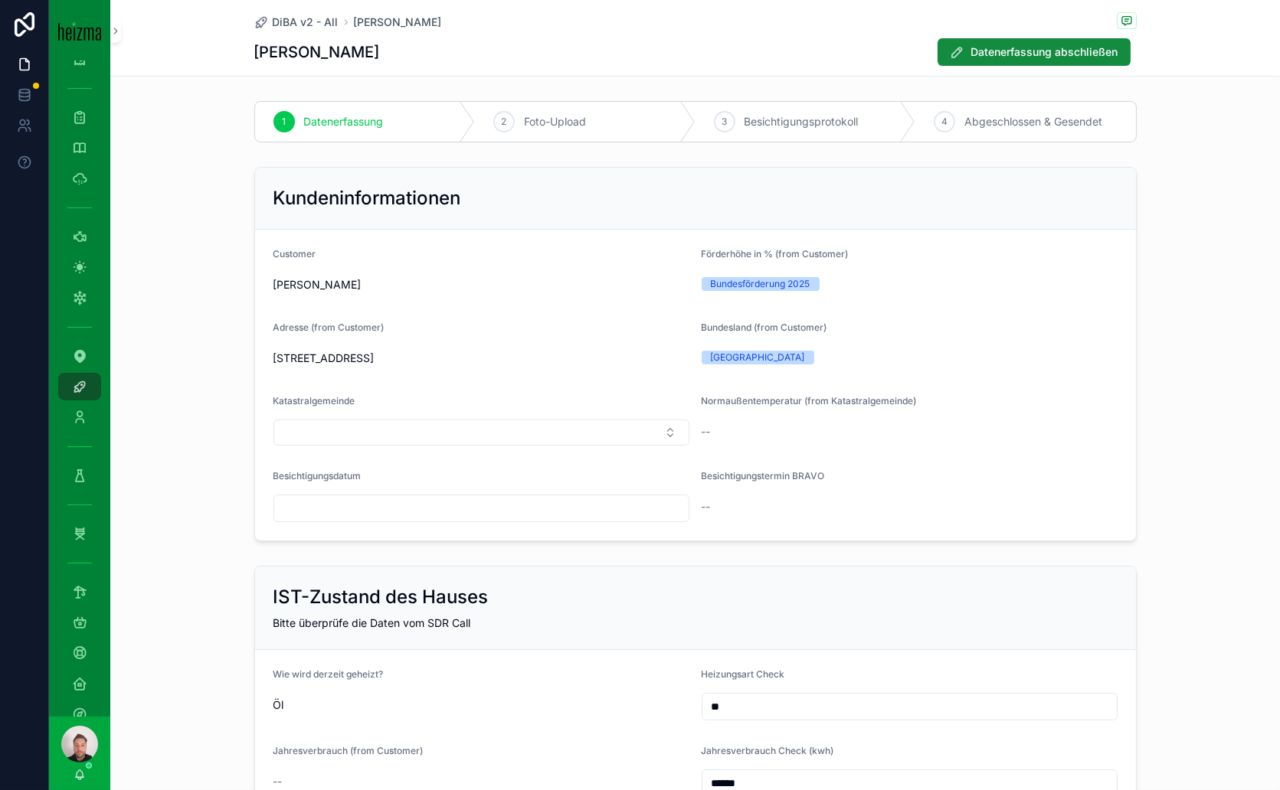
click at [549, 116] on span "Foto-Upload" at bounding box center [555, 121] width 62 height 15
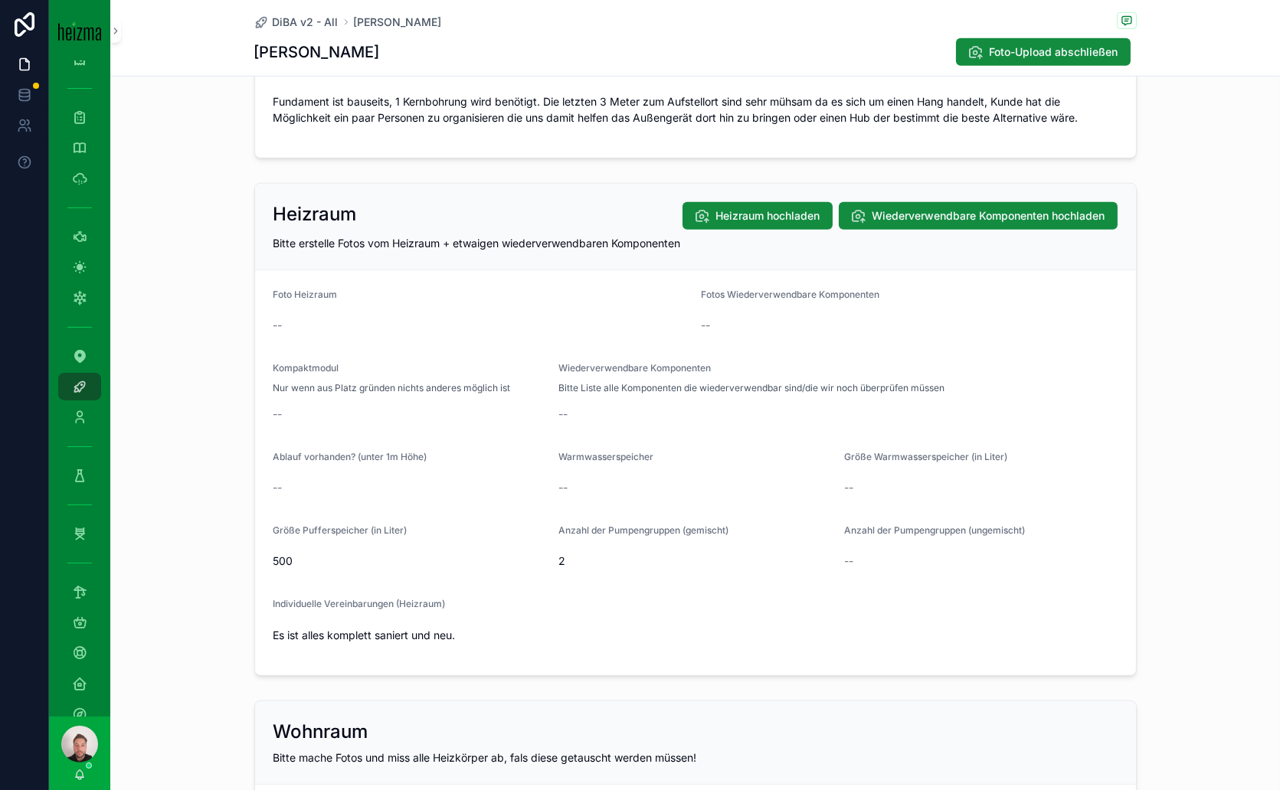
scroll to position [1957, 0]
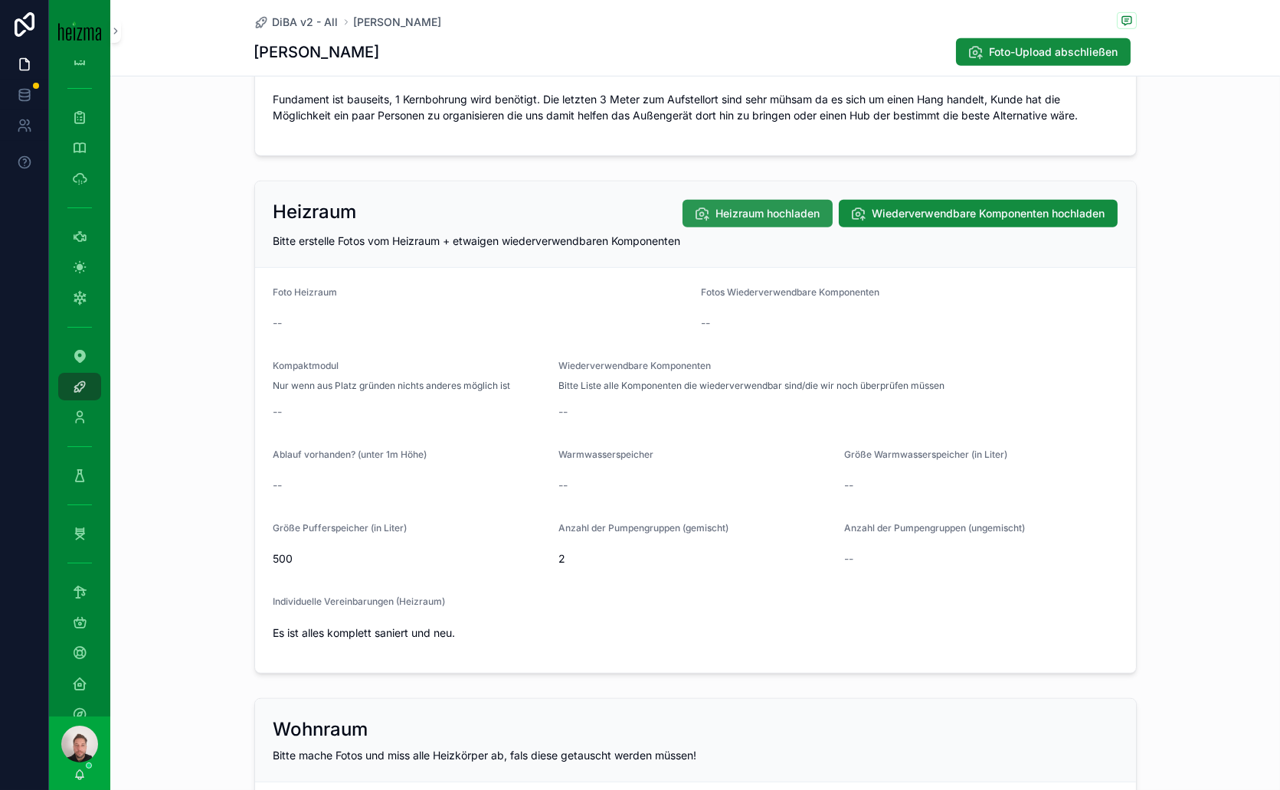
click at [755, 208] on span "Heizraum hochladen" at bounding box center [768, 213] width 104 height 15
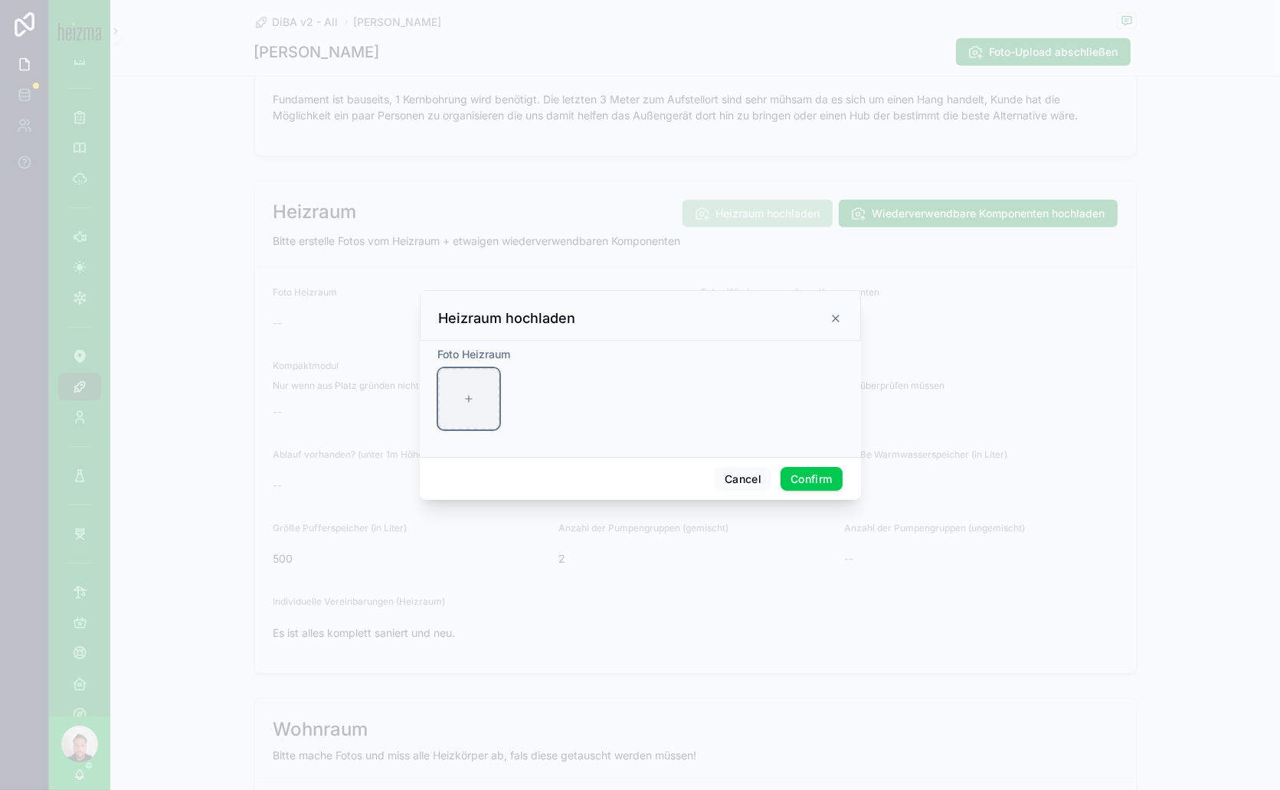
click at [457, 407] on div at bounding box center [468, 398] width 61 height 61
type input "**********"
click at [816, 476] on button "Confirm" at bounding box center [810, 479] width 61 height 25
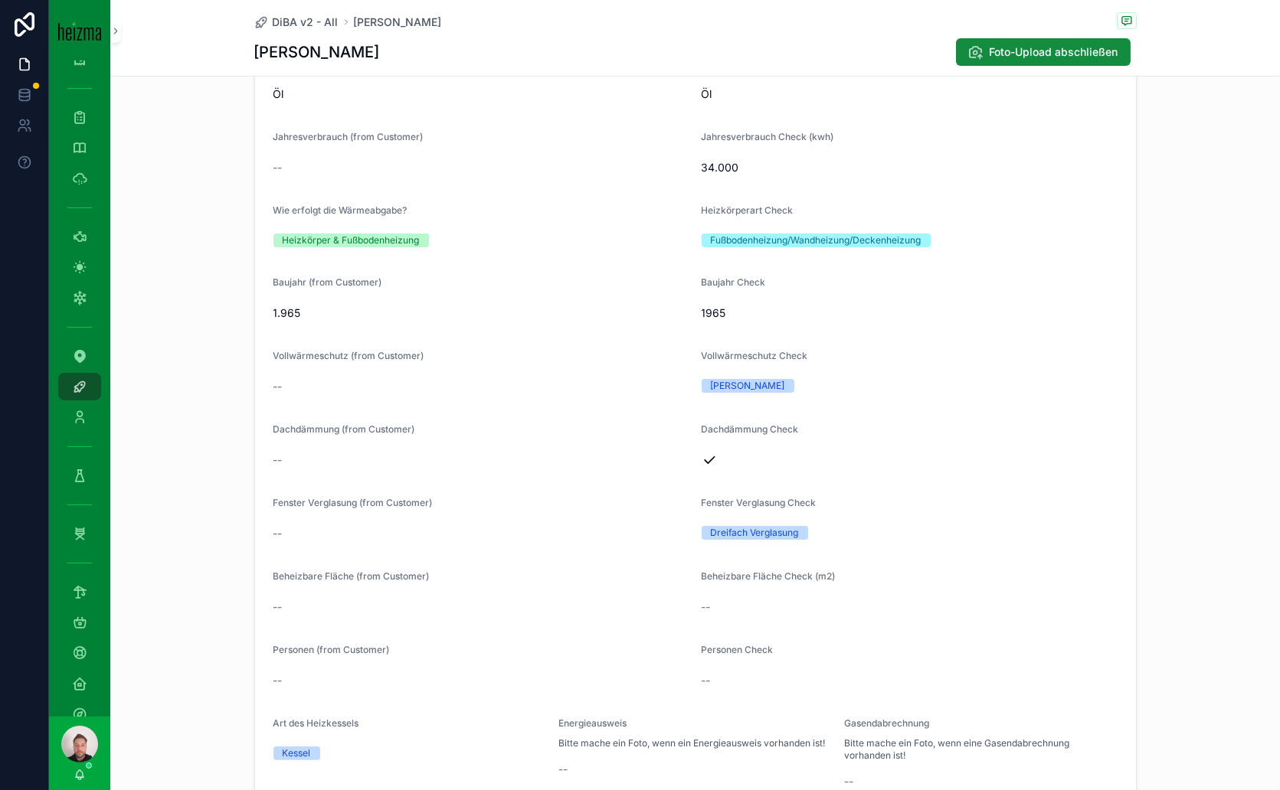
scroll to position [0, 0]
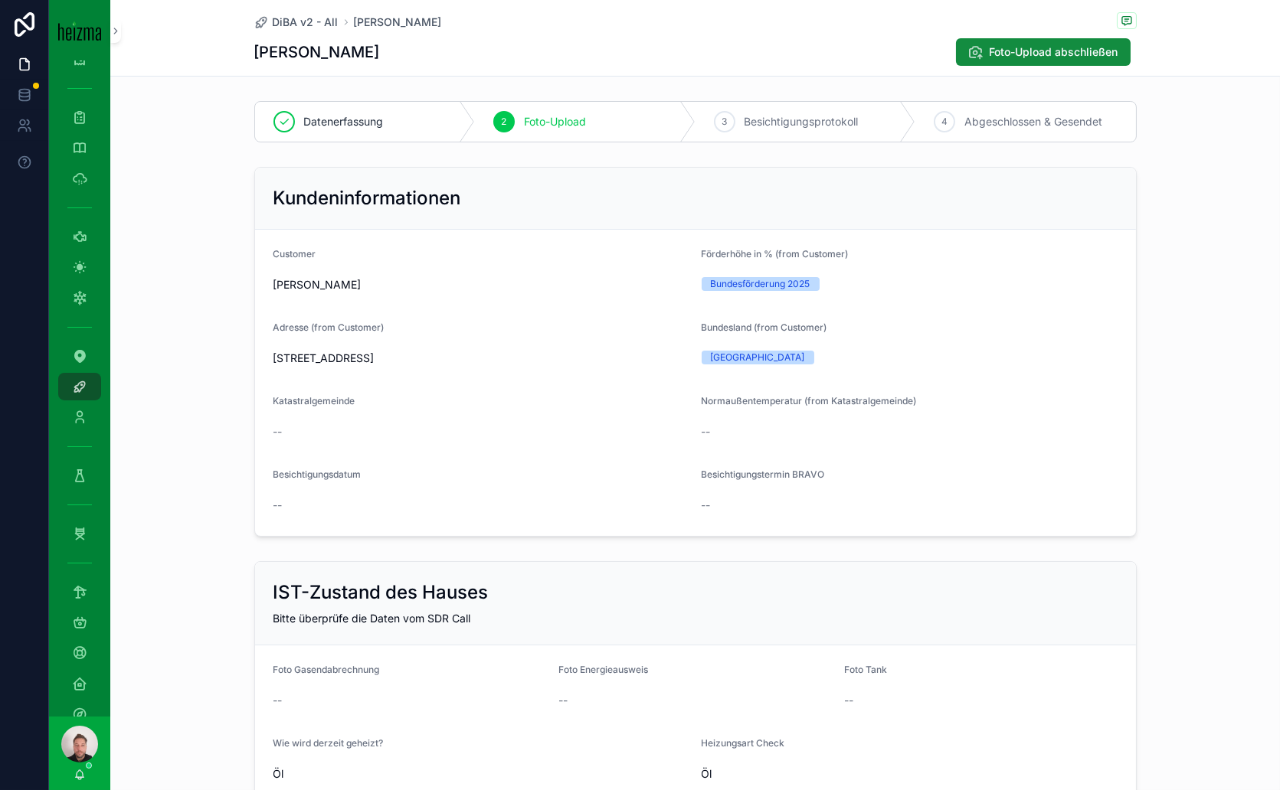
click at [776, 111] on div "3 Besichtigungsprotokoll" at bounding box center [805, 122] width 221 height 40
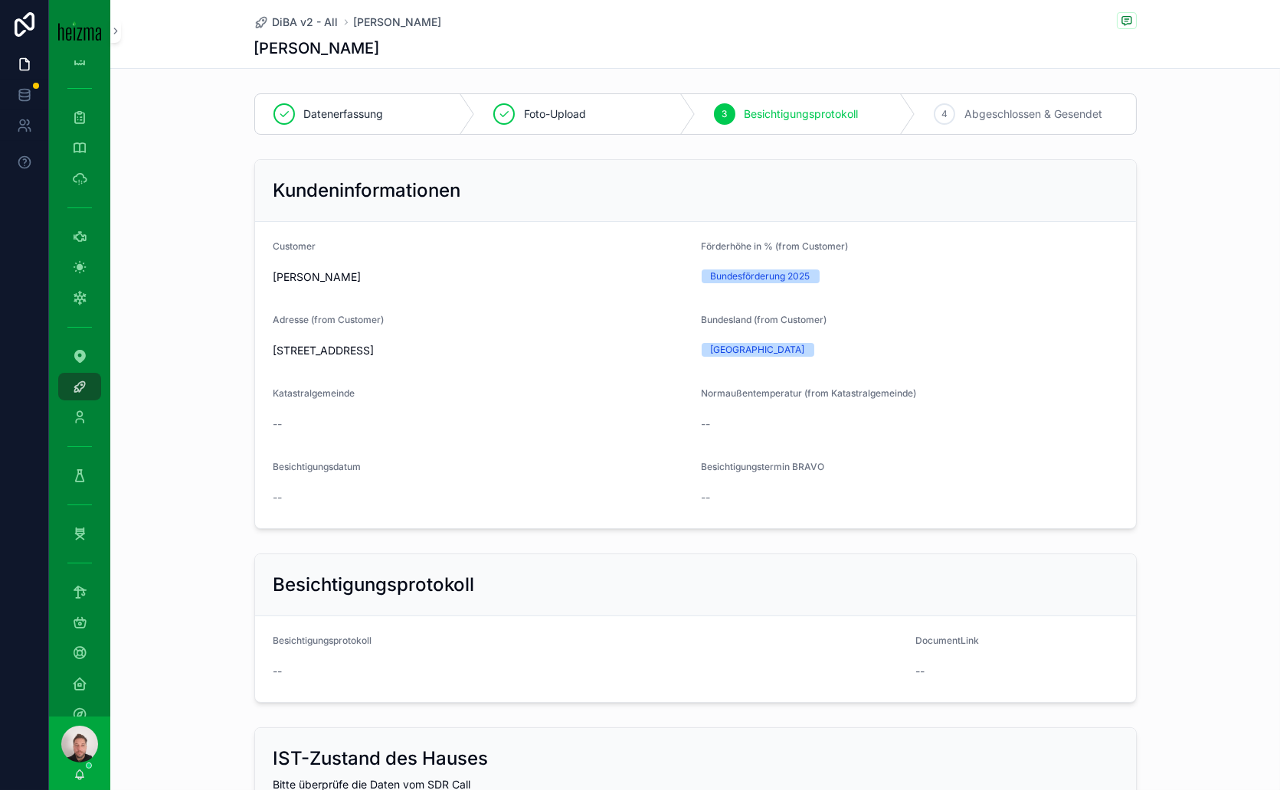
click at [1022, 106] on span "Abgeschlossen & Gesendet" at bounding box center [1033, 113] width 138 height 15
click at [88, 358] on div "Technische Besichtigung" at bounding box center [79, 356] width 25 height 25
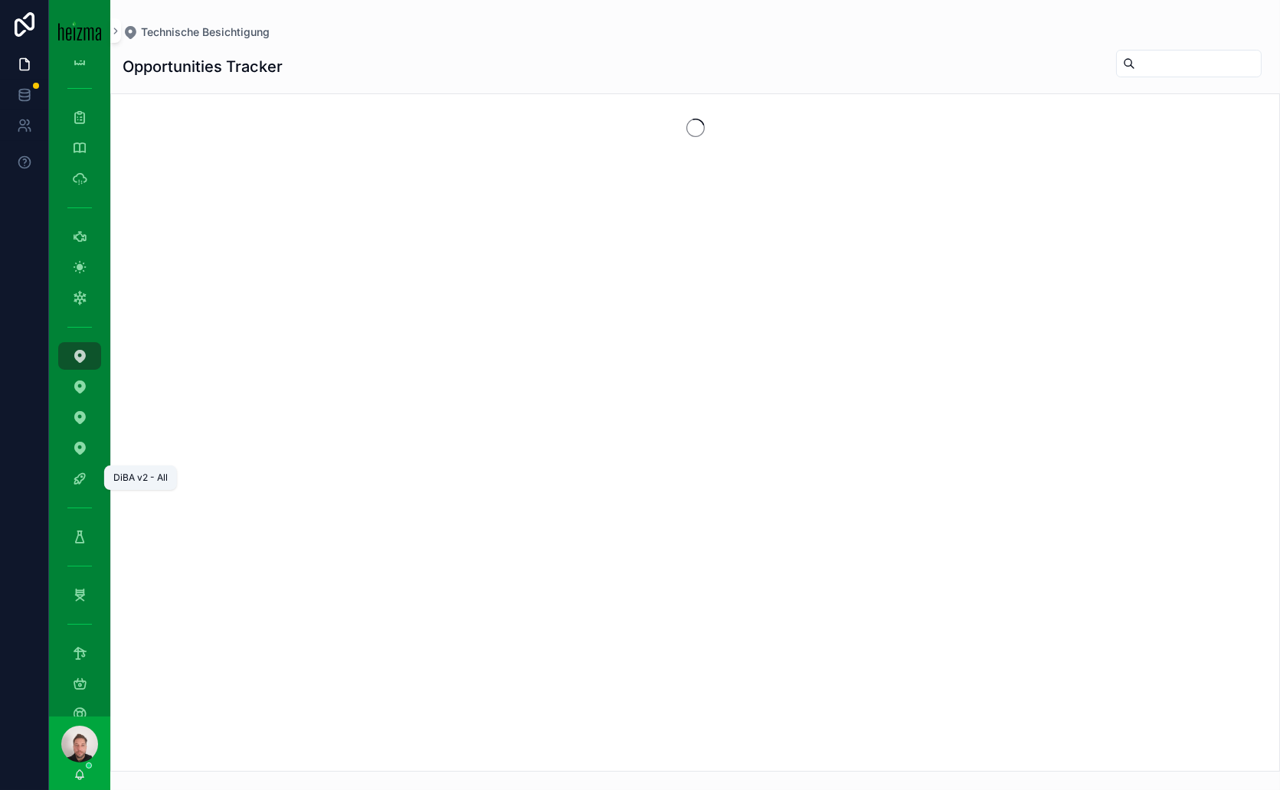
click at [87, 474] on div "DiBA v2 - All" at bounding box center [79, 478] width 25 height 25
